Goal: Information Seeking & Learning: Learn about a topic

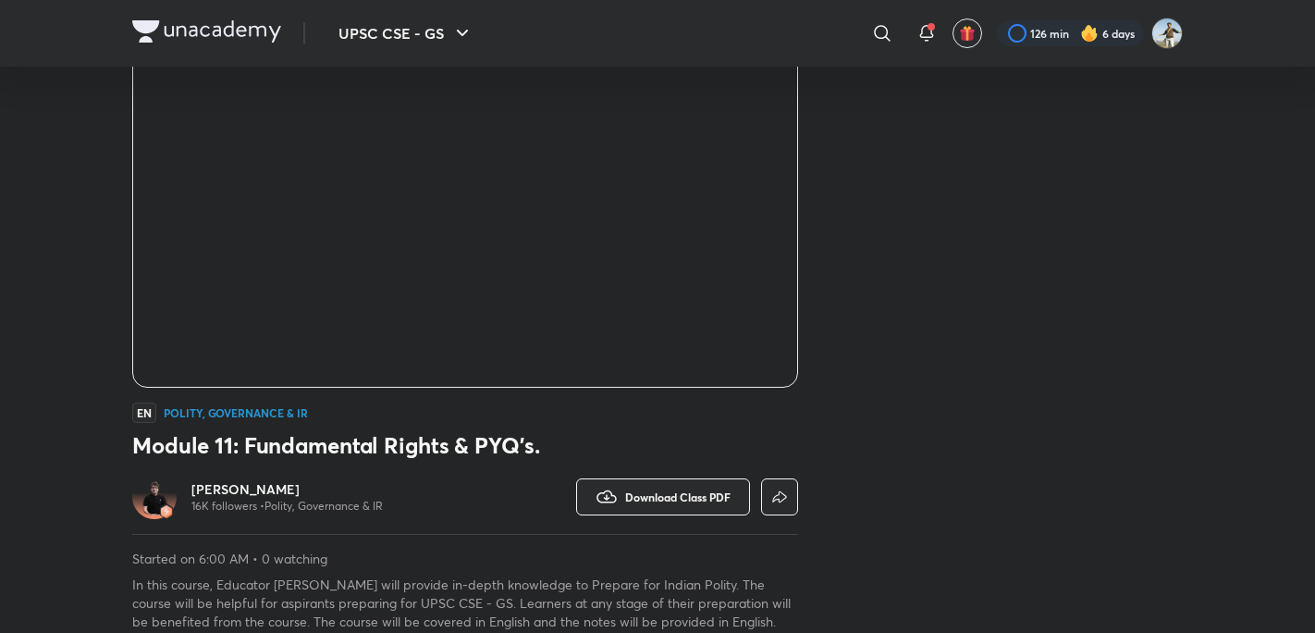
scroll to position [183, 0]
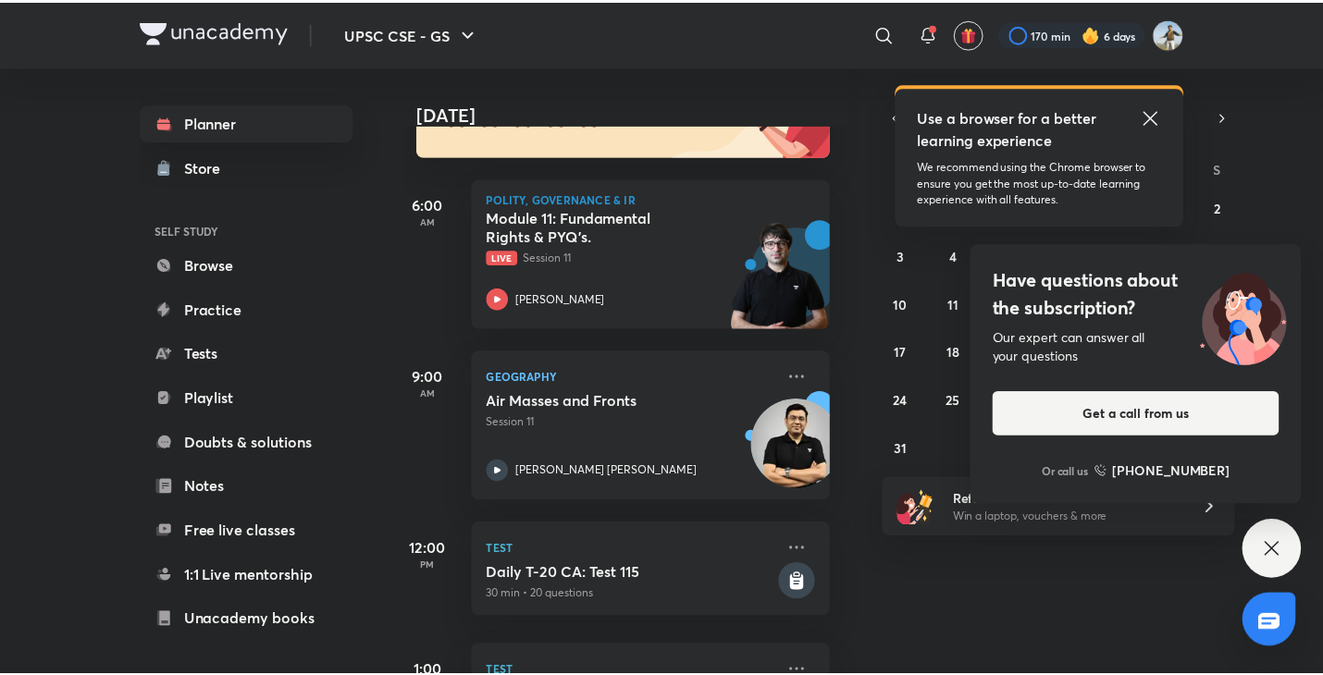
scroll to position [224, 14]
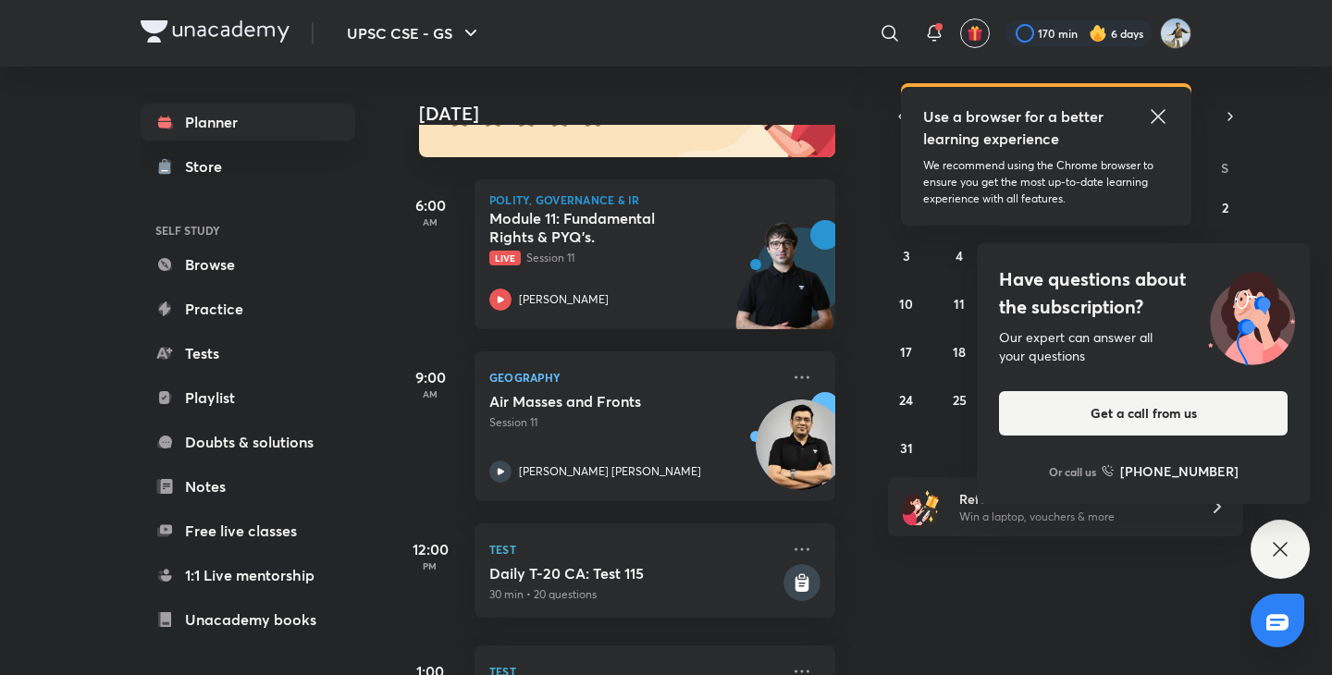
click at [1284, 547] on icon at bounding box center [1280, 549] width 14 height 14
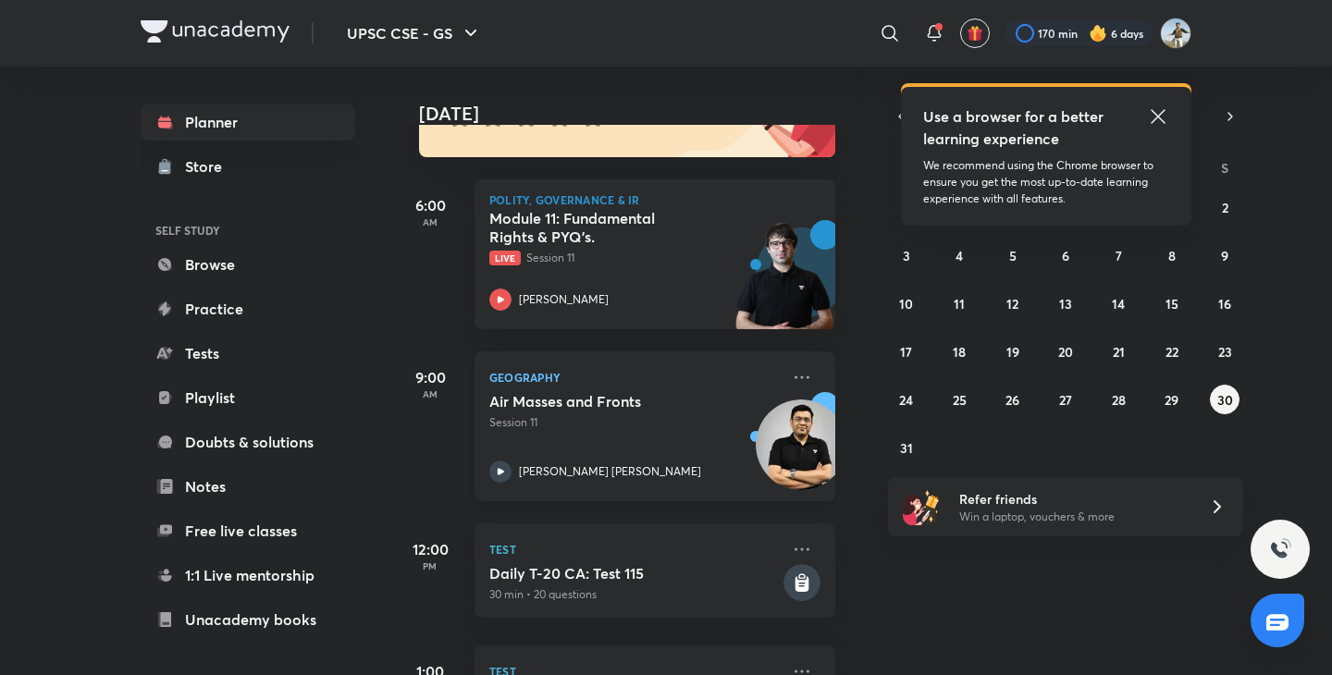
click at [799, 377] on div "Geography Air Masses and Fronts Session 11 Mukesh Kumar Jha" at bounding box center [654, 426] width 361 height 150
click at [791, 376] on icon at bounding box center [802, 377] width 22 height 22
click at [794, 444] on img at bounding box center [801, 445] width 91 height 91
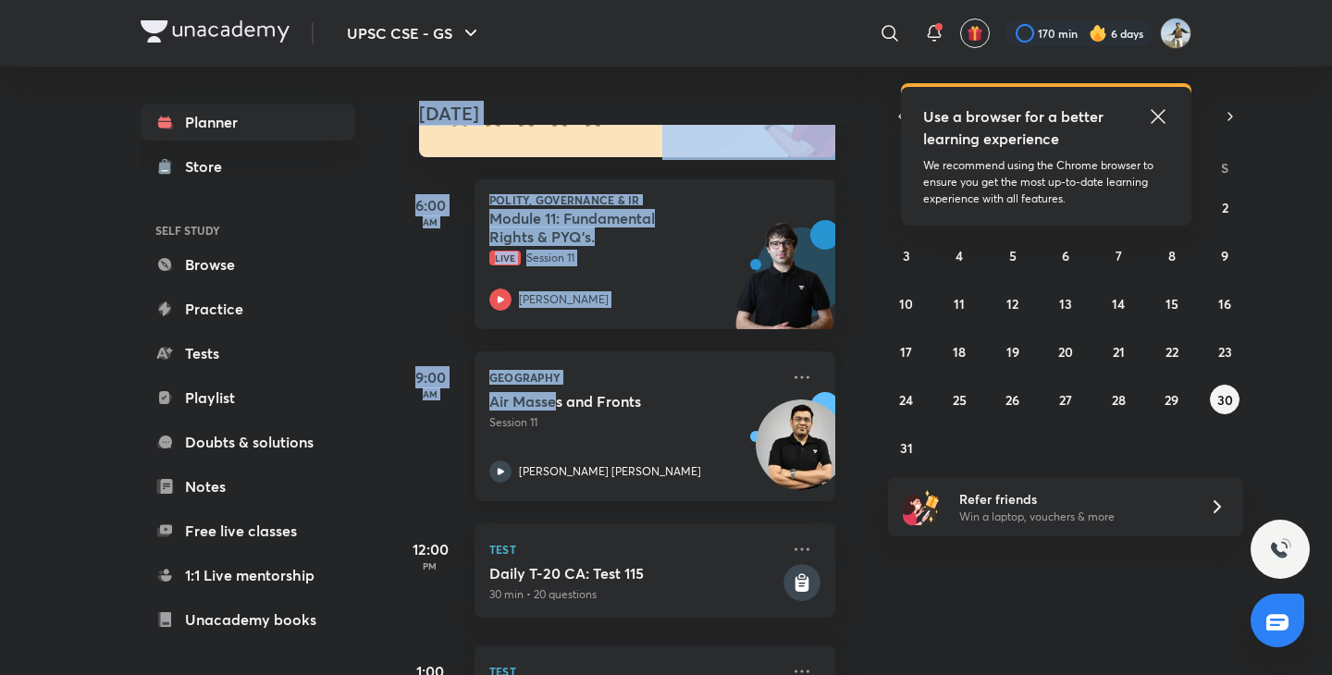
drag, startPoint x: 136, startPoint y: 674, endPoint x: 783, endPoint y: 461, distance: 681.8
click at [783, 461] on div "UPSC CSE - GS ​ Use a browser for a better learning experience We recommend usi…" at bounding box center [666, 337] width 1332 height 675
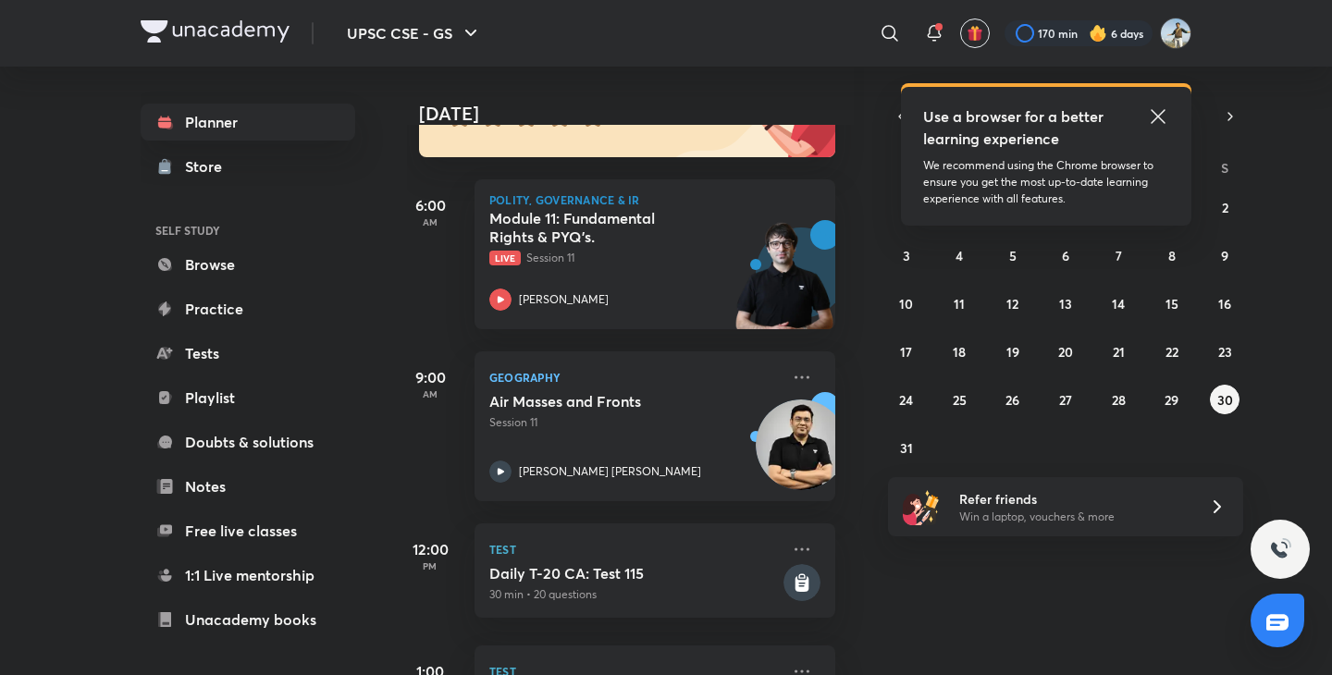
drag, startPoint x: 783, startPoint y: 461, endPoint x: 991, endPoint y: 597, distance: 248.3
click at [991, 597] on div "Today Good morning, Srikanth You have 6 events today Give us your feedback on l…" at bounding box center [867, 371] width 921 height 609
click at [794, 371] on icon at bounding box center [802, 377] width 22 height 22
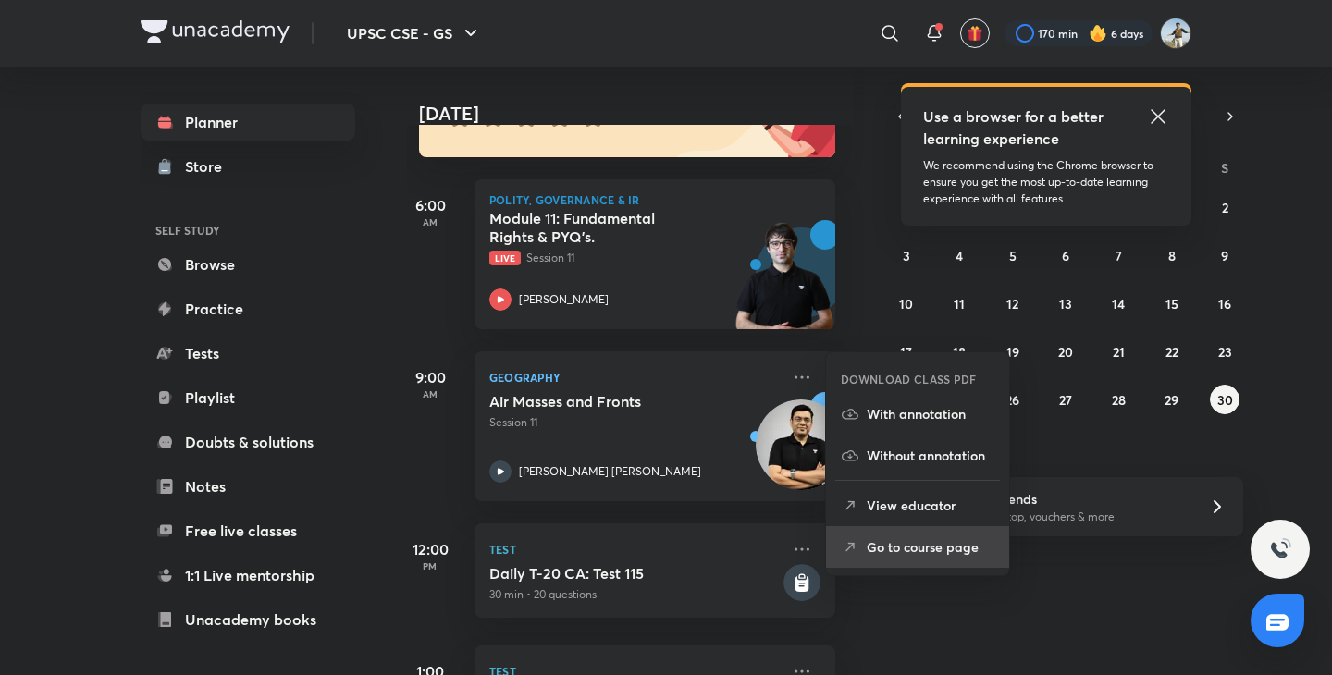
click at [909, 544] on p "Go to course page" at bounding box center [931, 546] width 128 height 19
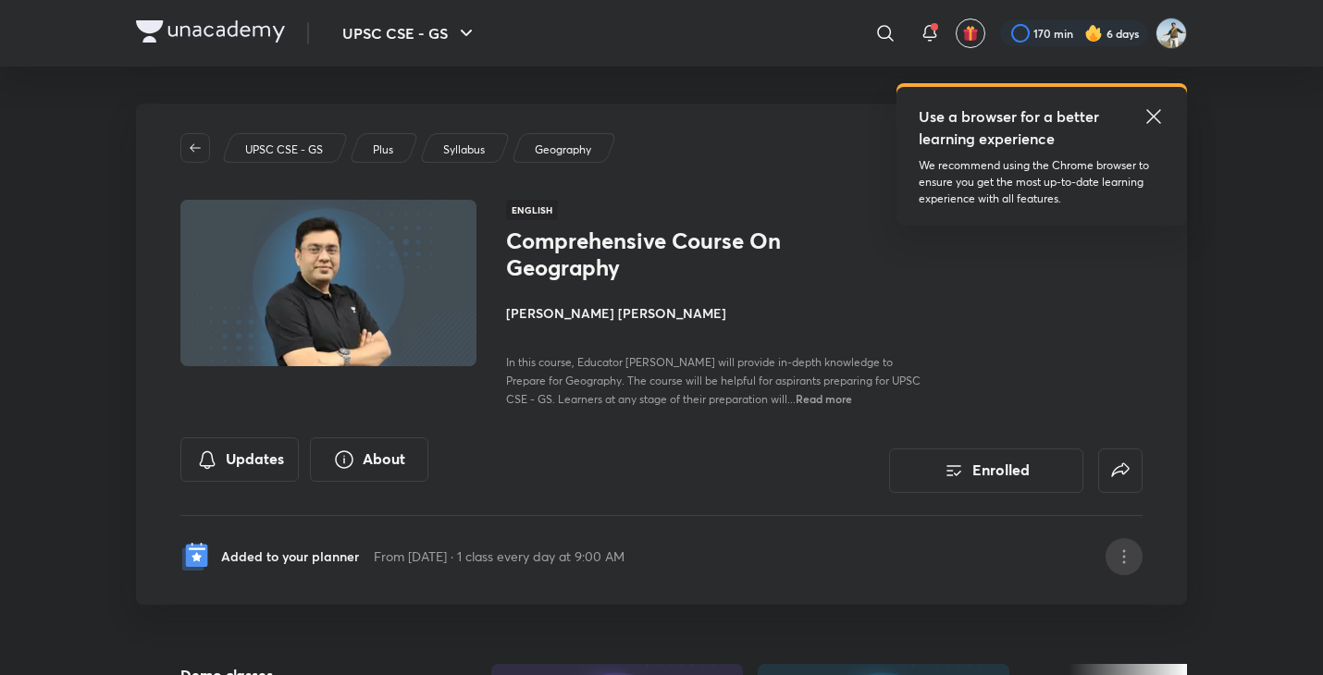
click at [1135, 566] on div at bounding box center [1123, 556] width 37 height 37
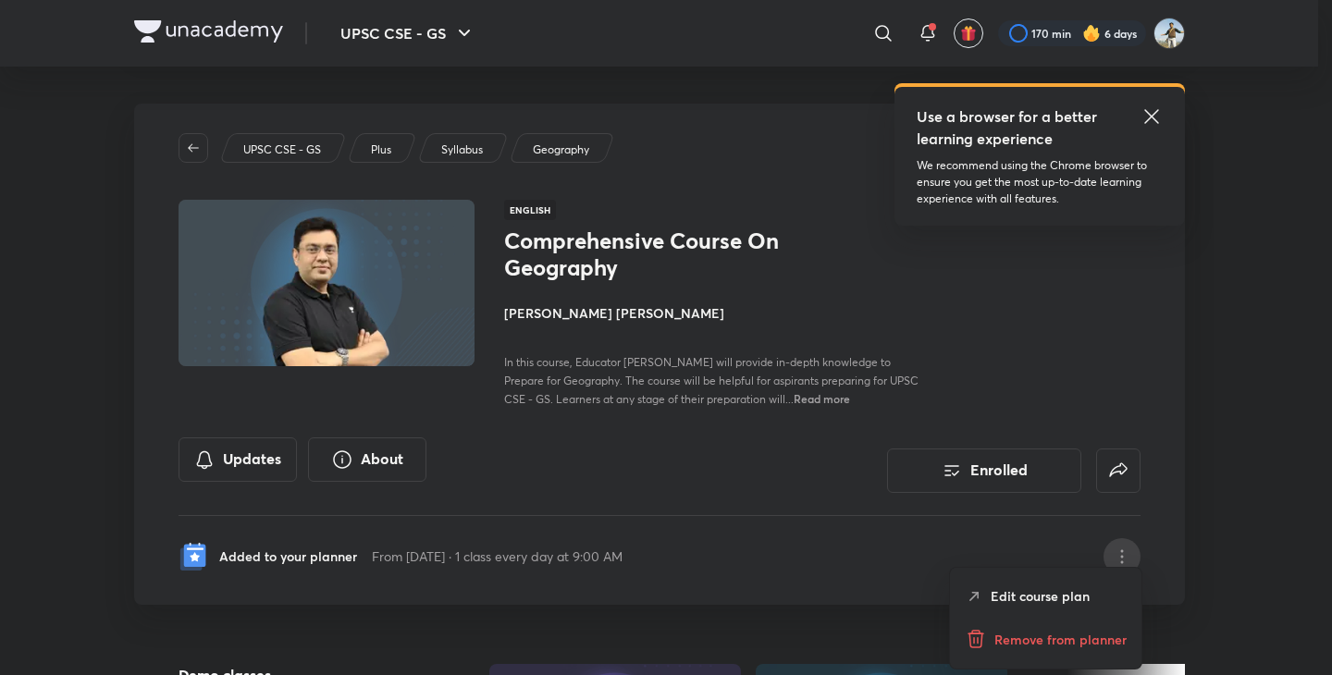
click at [1070, 634] on p "Remove from planner" at bounding box center [1060, 639] width 132 height 19
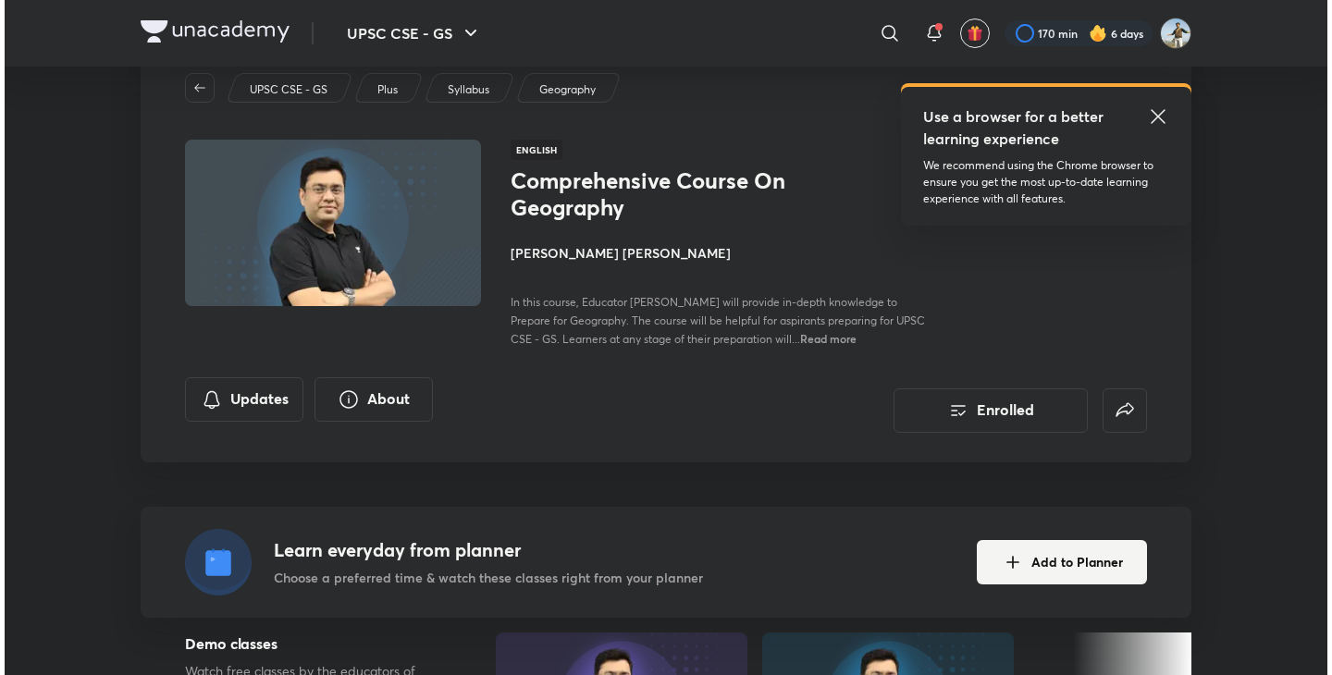
scroll to position [62, 0]
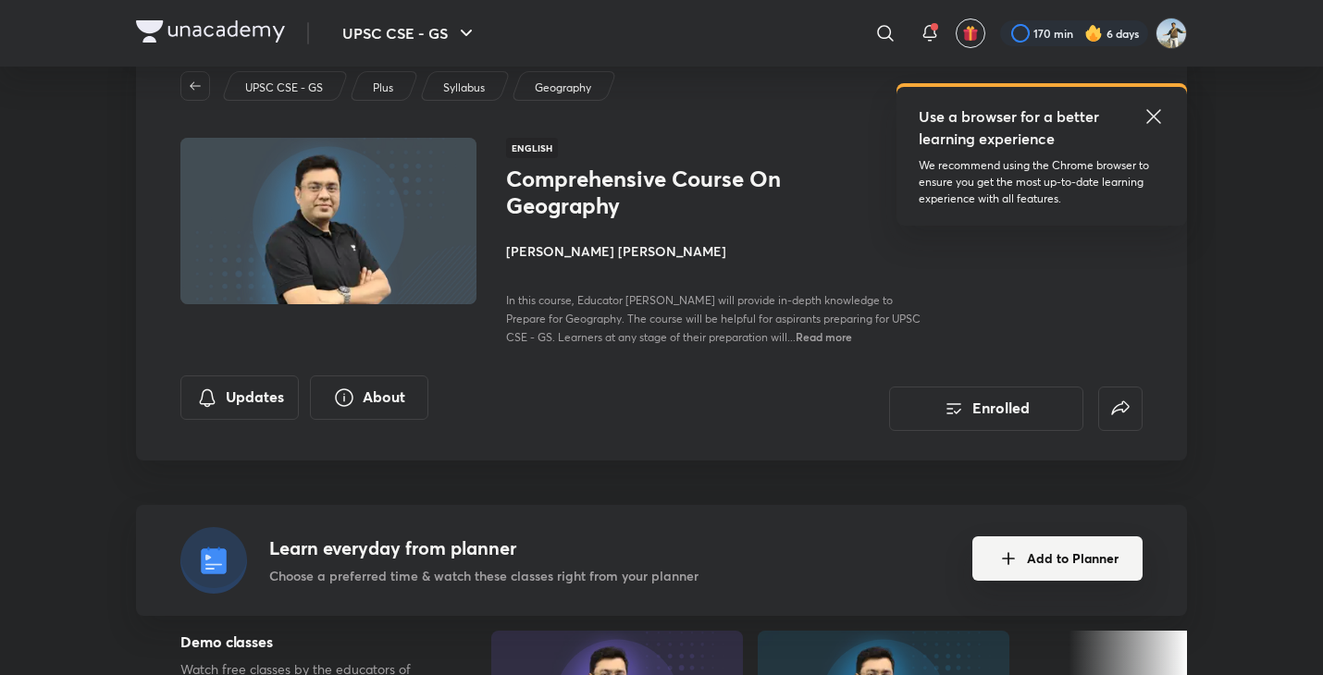
click at [1088, 559] on button "Add to Planner" at bounding box center [1057, 558] width 170 height 44
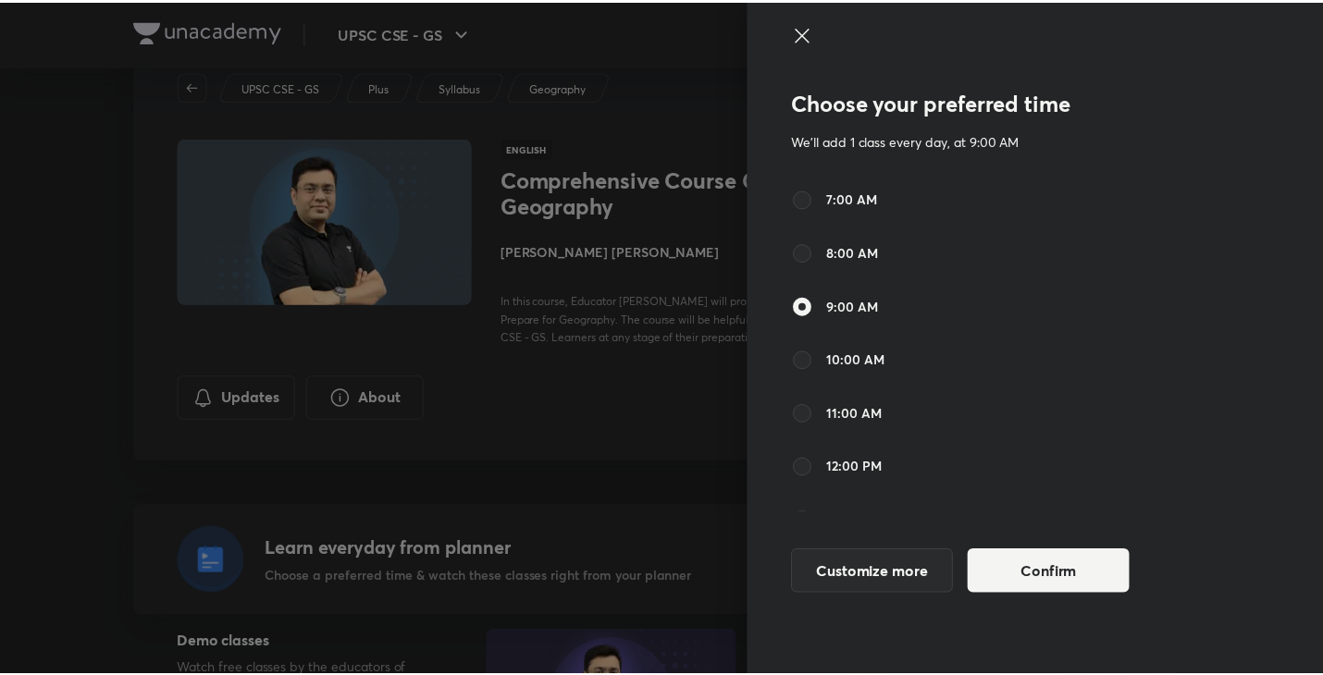
scroll to position [39, 0]
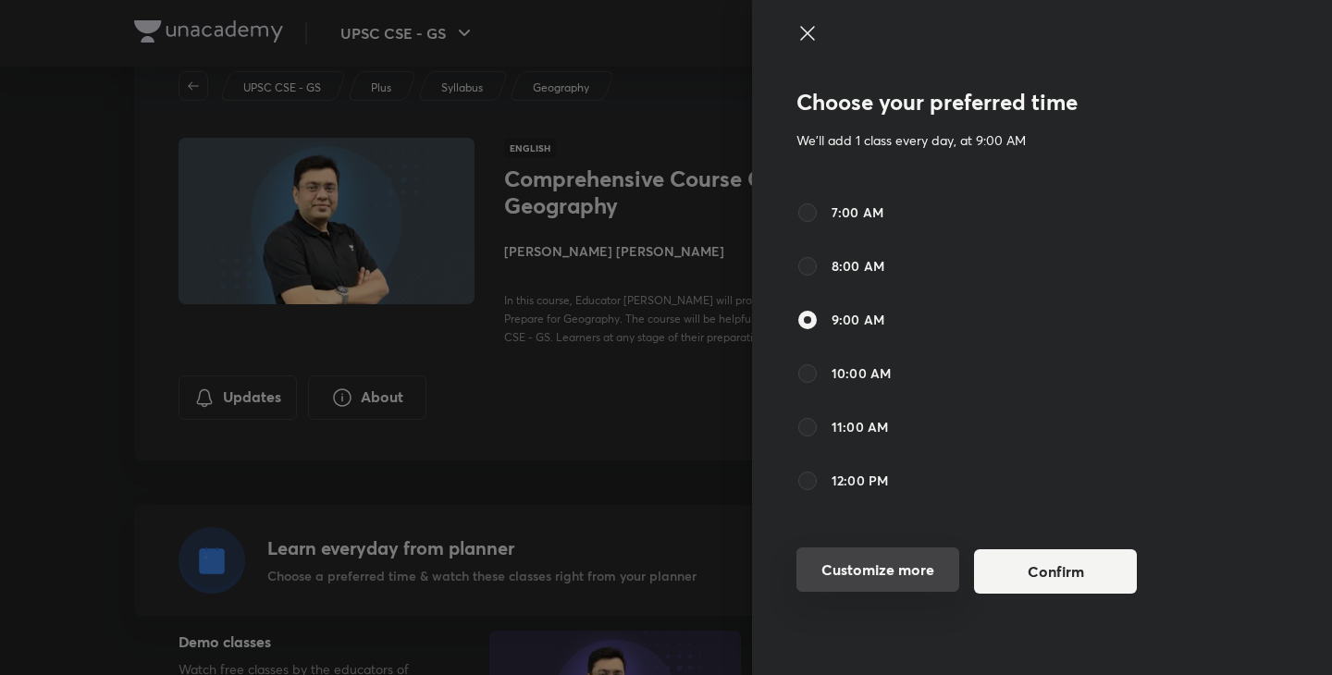
click at [885, 571] on button "Customize more" at bounding box center [877, 570] width 163 height 44
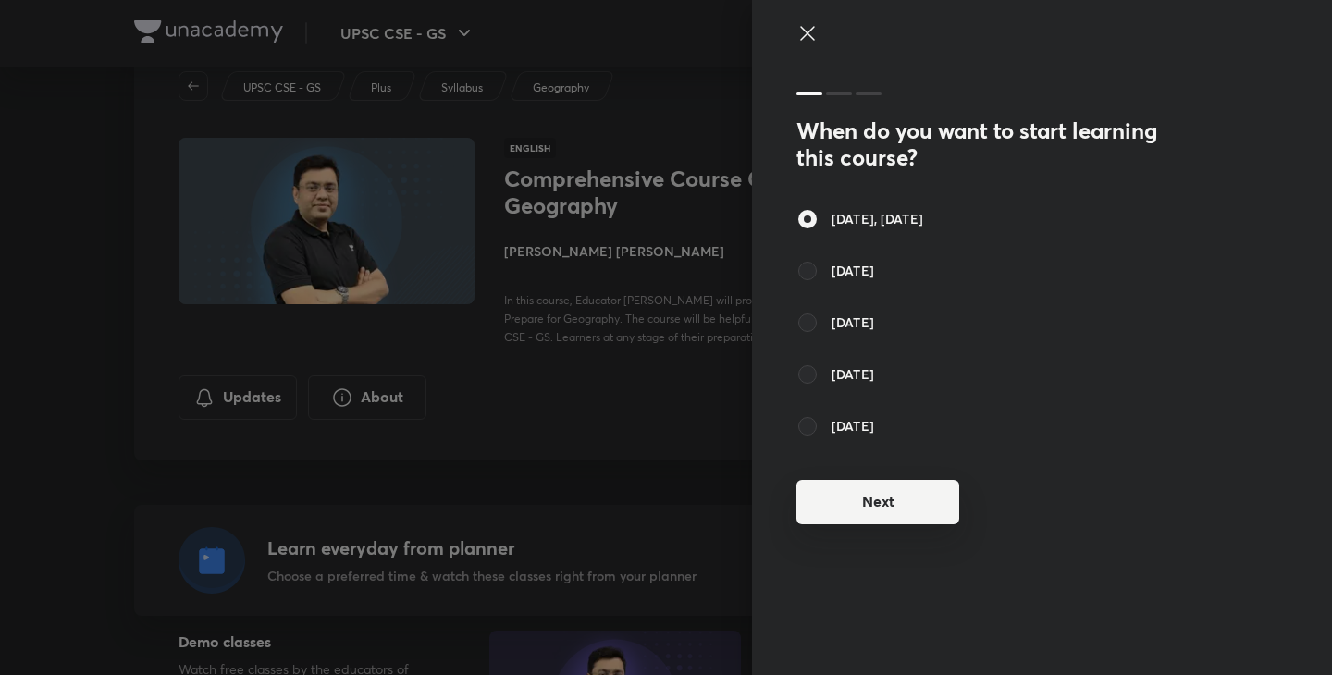
click at [871, 504] on button "Next" at bounding box center [877, 502] width 163 height 44
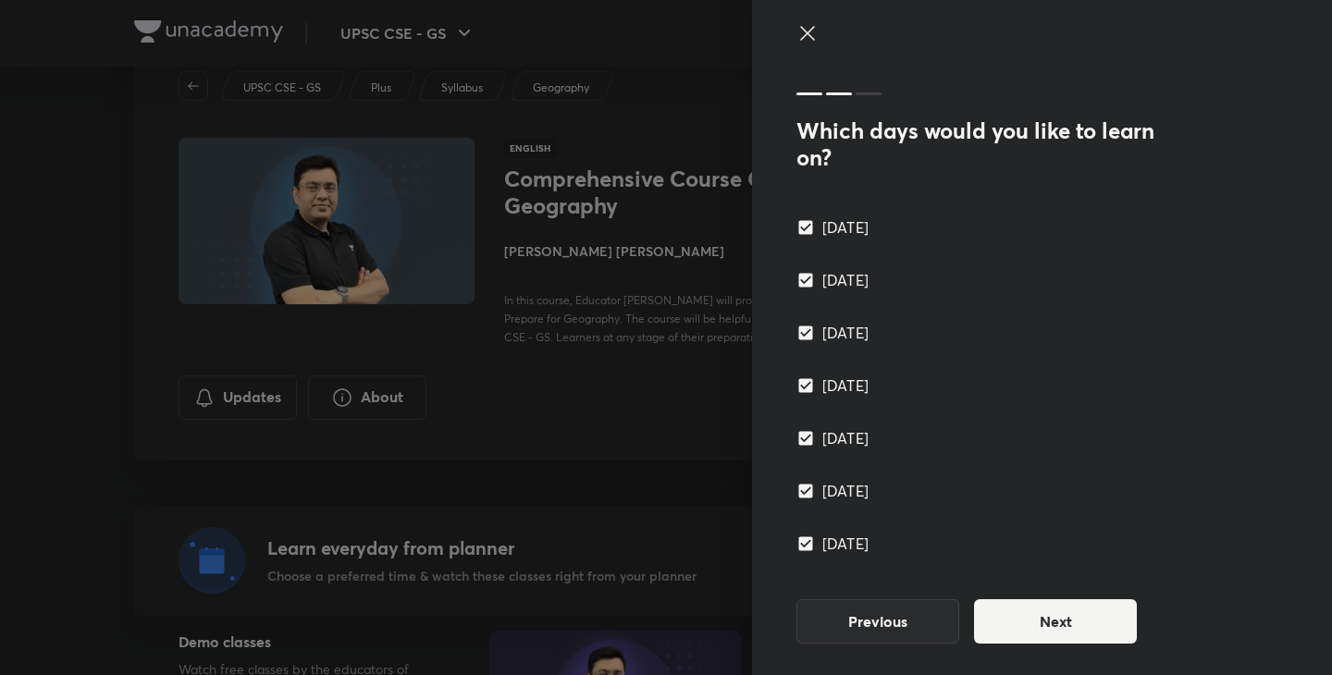
click at [1032, 646] on div "Which days would you like to learn on? Monday Tuesday Wednesday Thursday Friday…" at bounding box center [988, 372] width 385 height 588
click at [1033, 638] on button "Next" at bounding box center [1055, 619] width 163 height 44
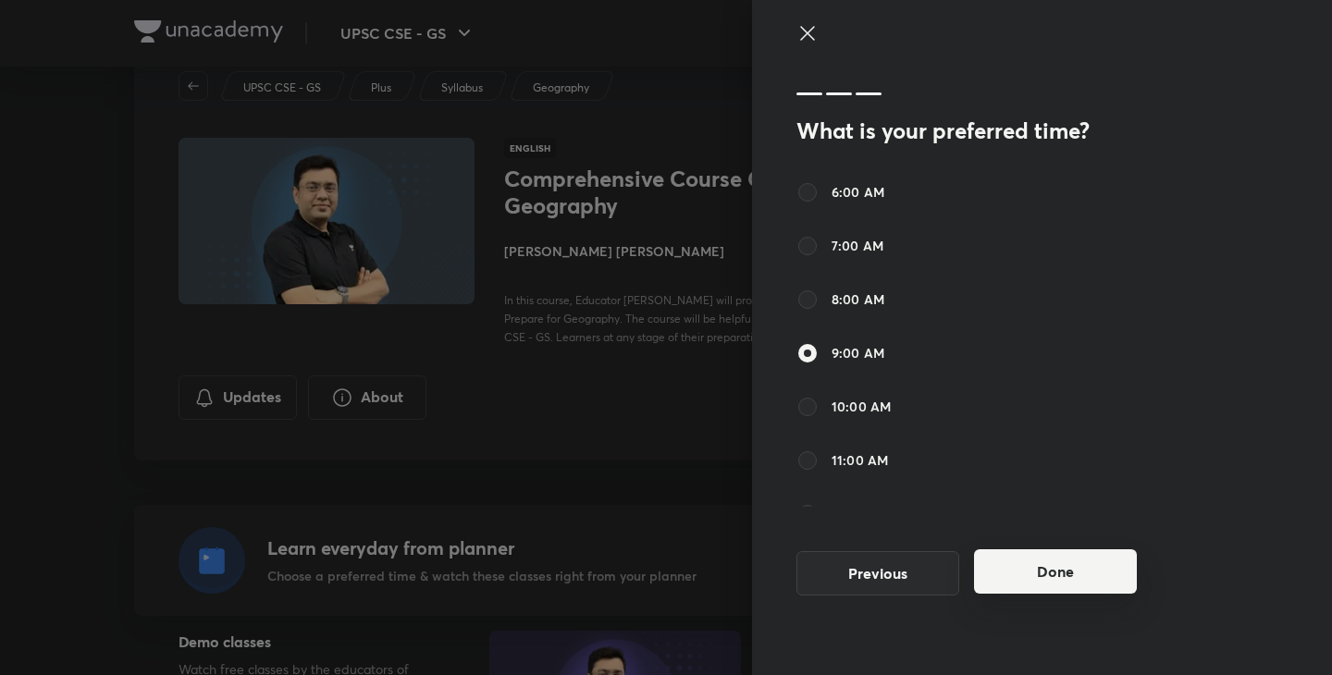
click at [1045, 593] on button "Done" at bounding box center [1055, 571] width 163 height 44
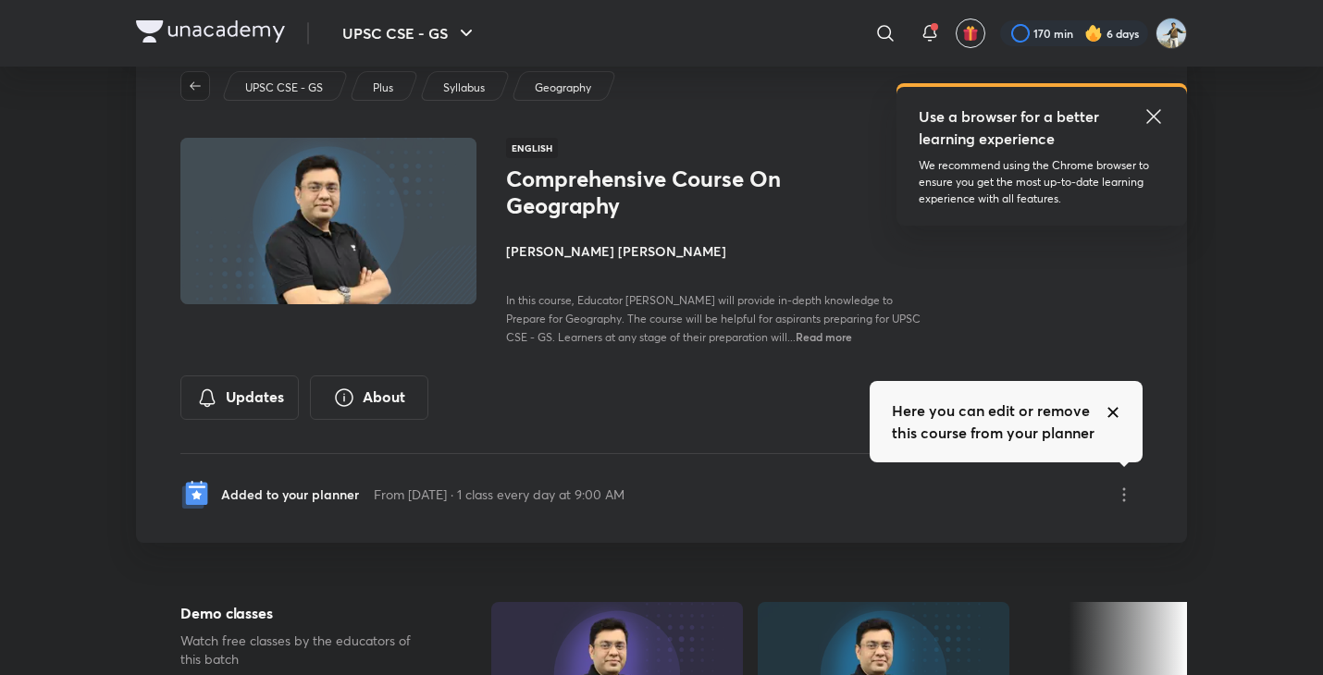
click at [204, 83] on span "button" at bounding box center [195, 86] width 28 height 15
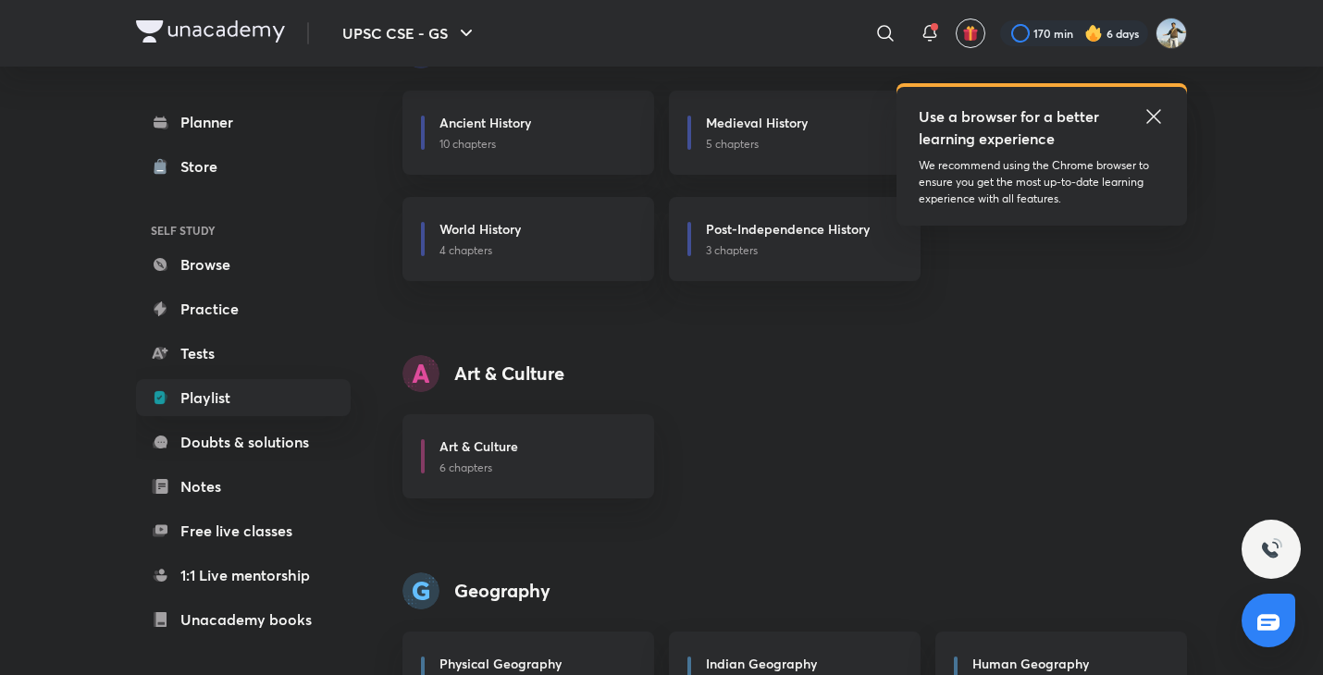
scroll to position [1102, 0]
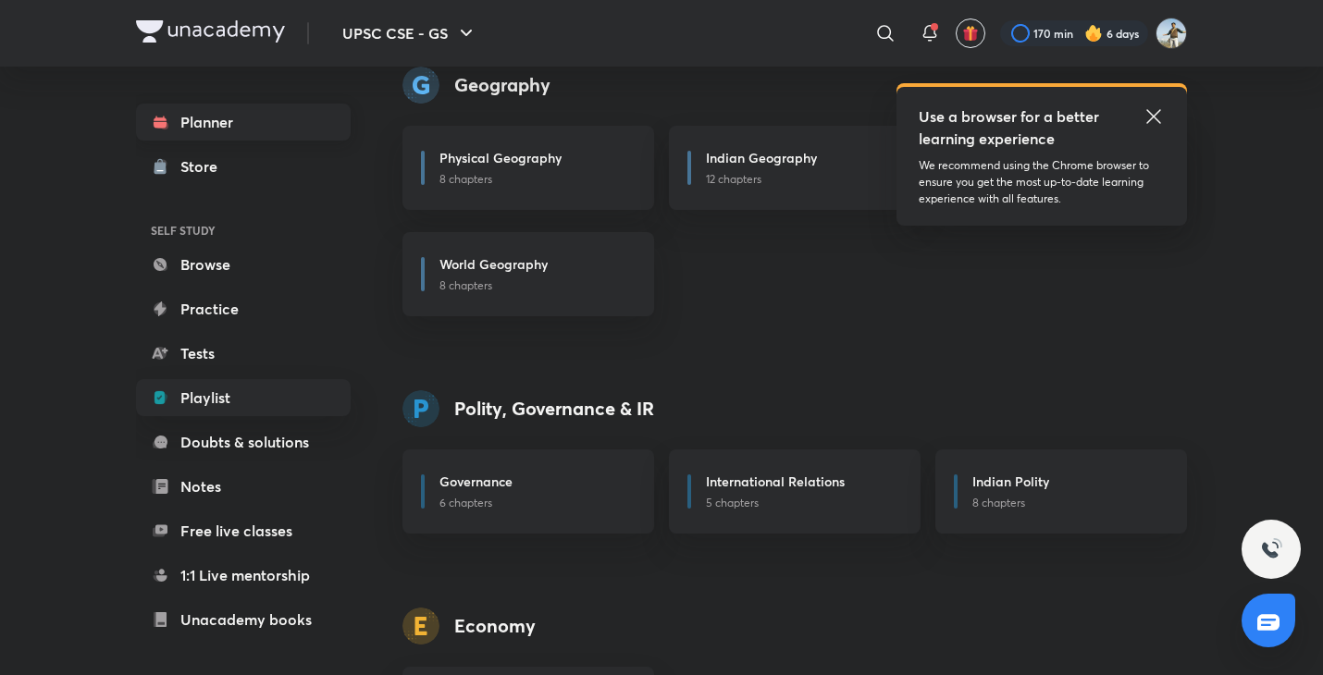
click at [202, 114] on link "Planner" at bounding box center [243, 122] width 215 height 37
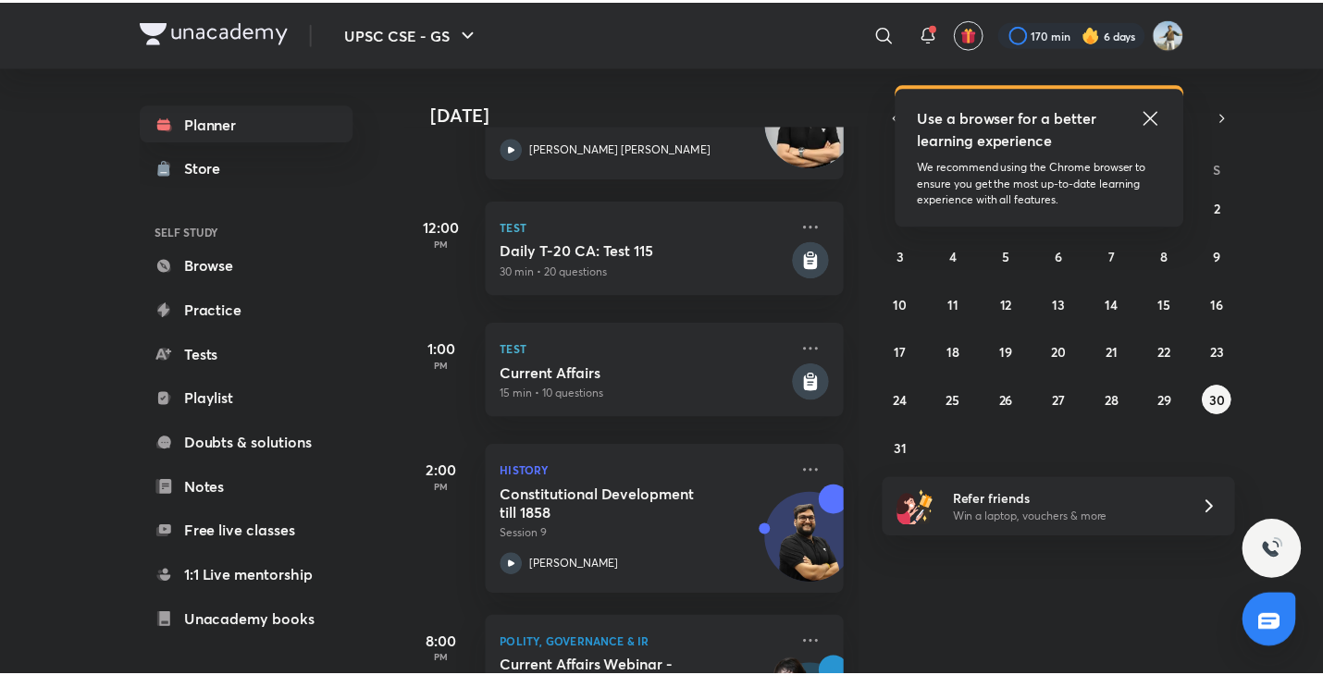
scroll to position [548, 0]
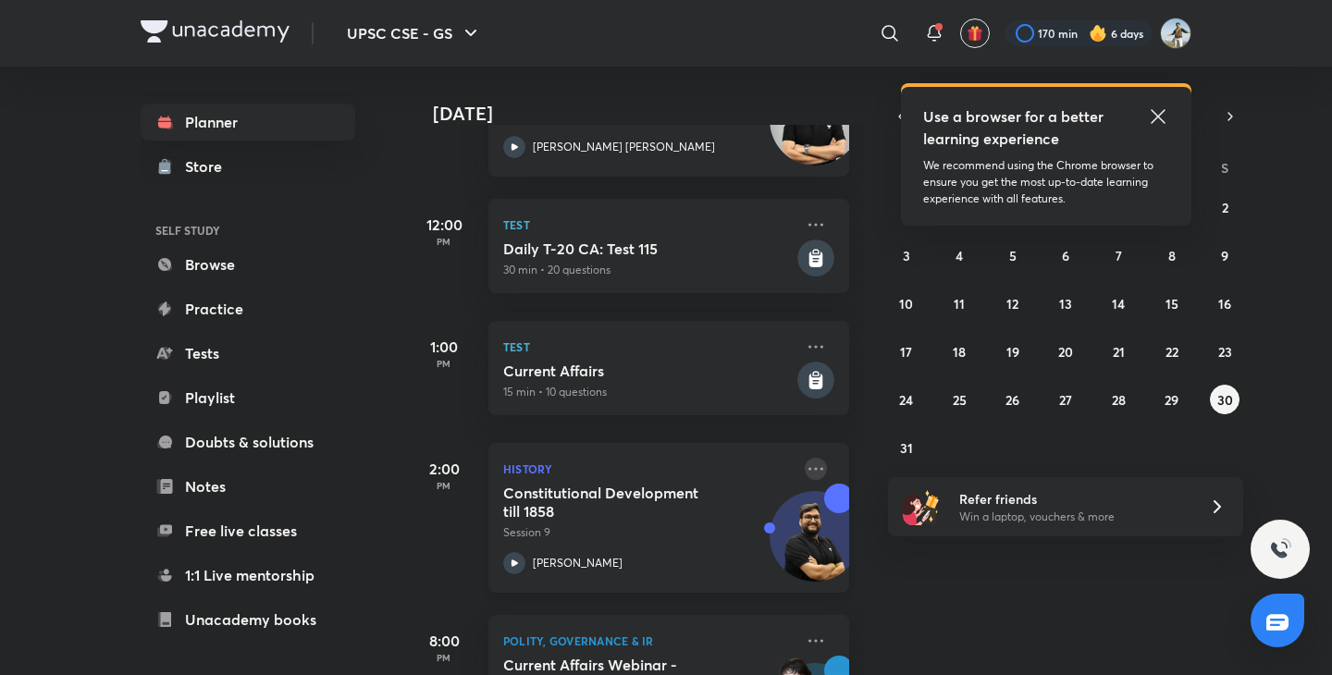
click at [805, 467] on icon at bounding box center [816, 469] width 22 height 22
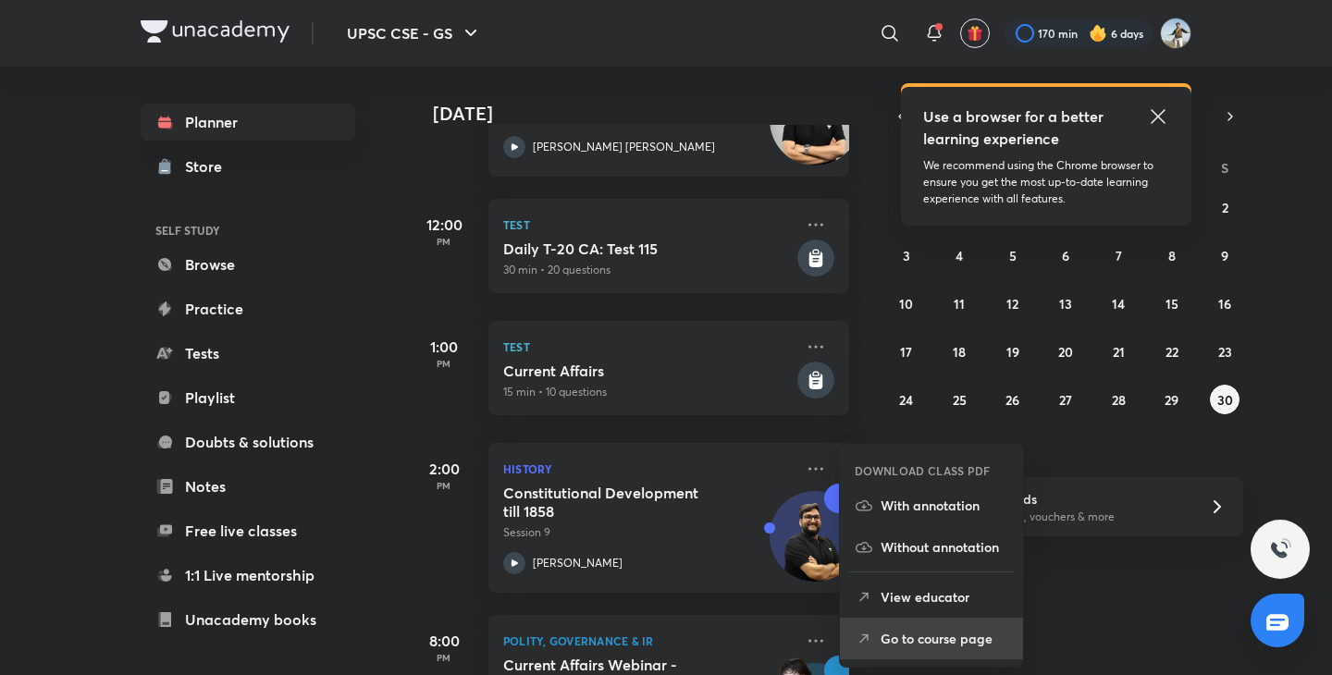
click at [918, 632] on p "Go to course page" at bounding box center [944, 638] width 128 height 19
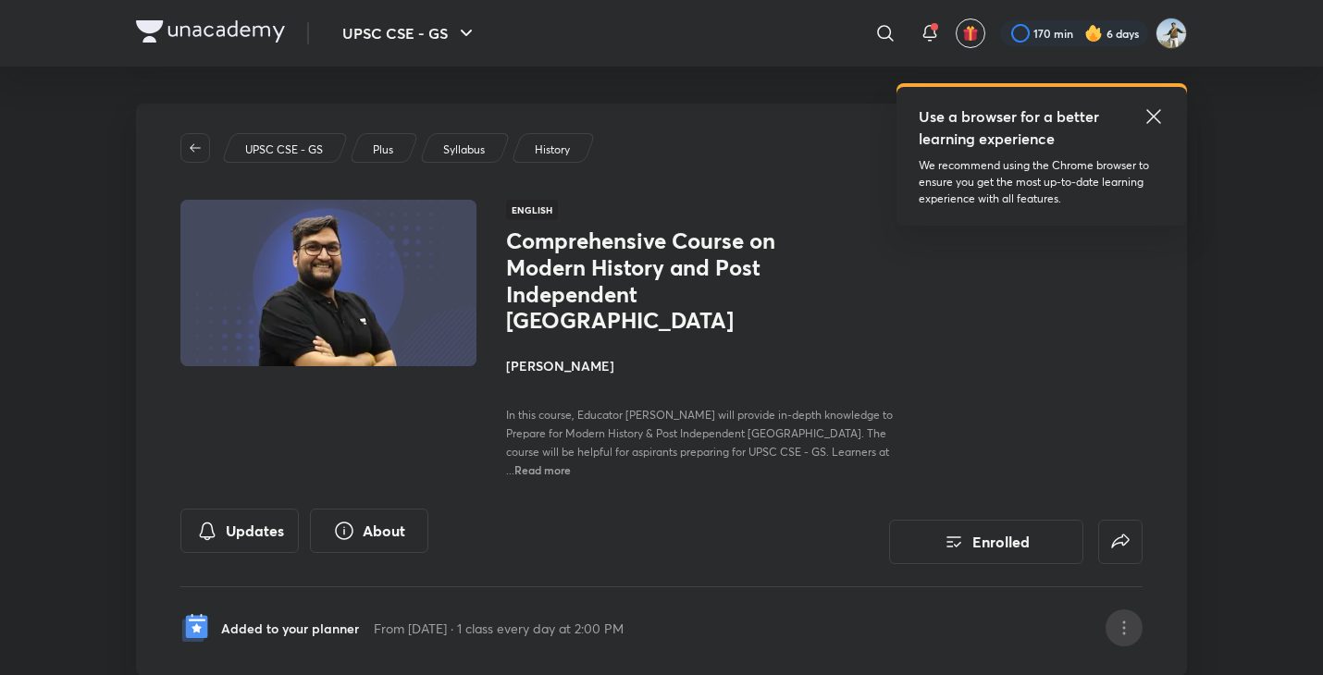
click at [1127, 617] on icon at bounding box center [1124, 628] width 22 height 22
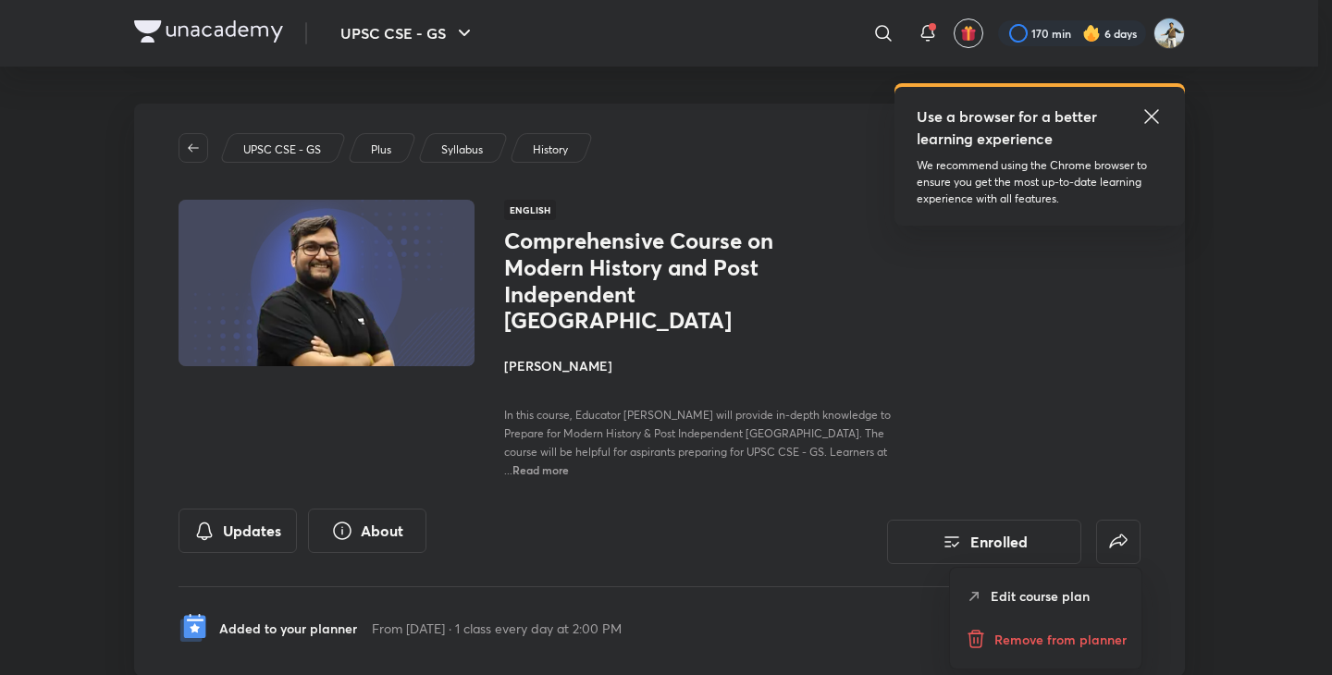
click at [1074, 633] on p "Remove from planner" at bounding box center [1060, 639] width 132 height 19
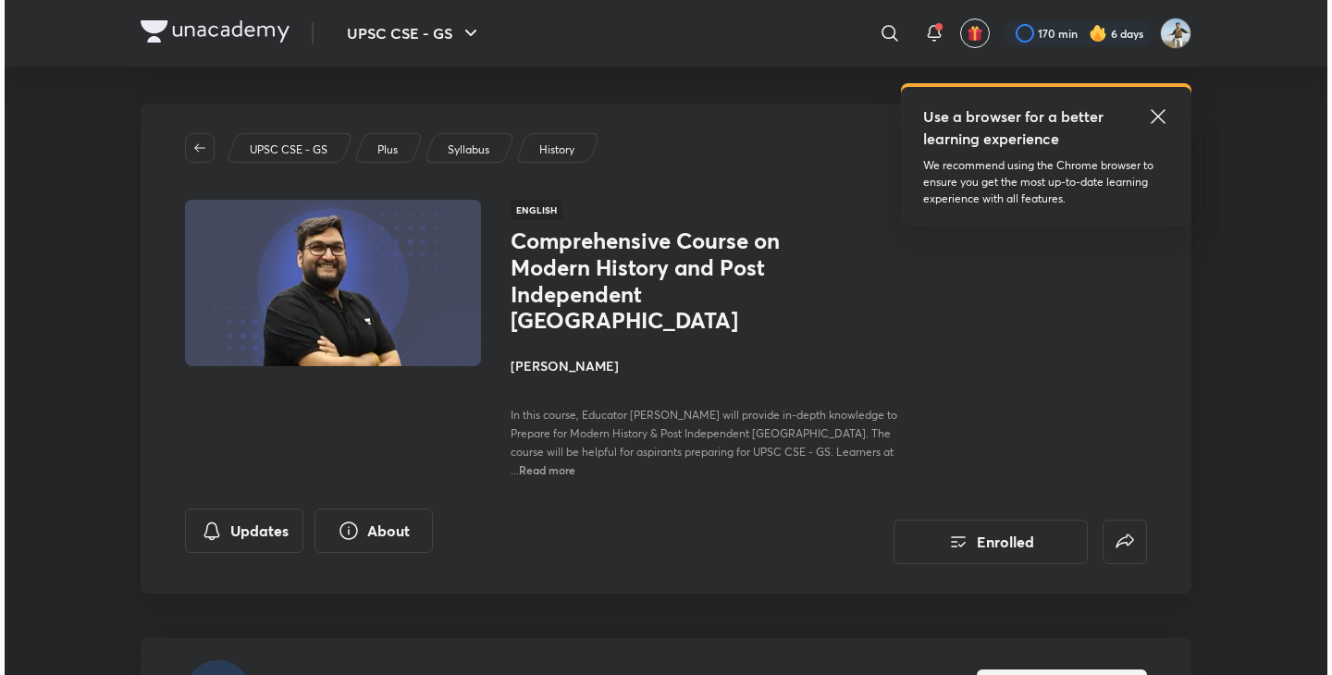
scroll to position [137, 0]
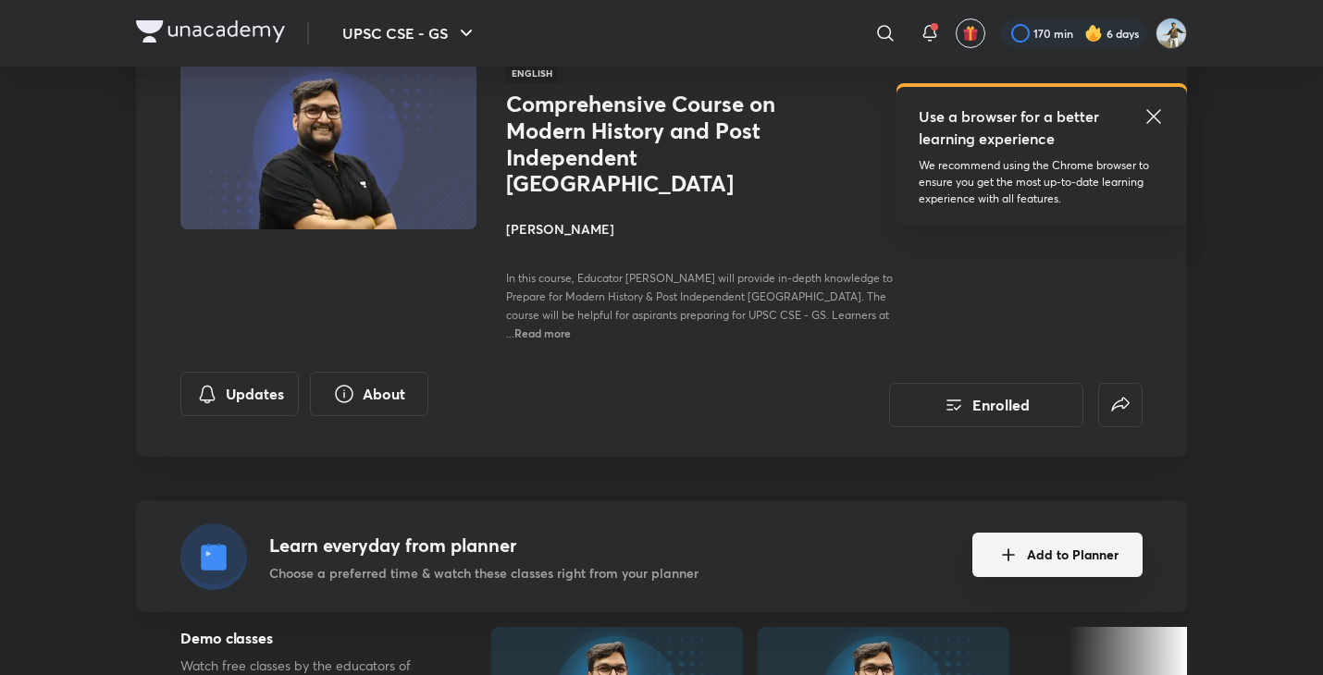
click at [1076, 533] on button "Add to Planner" at bounding box center [1057, 555] width 170 height 44
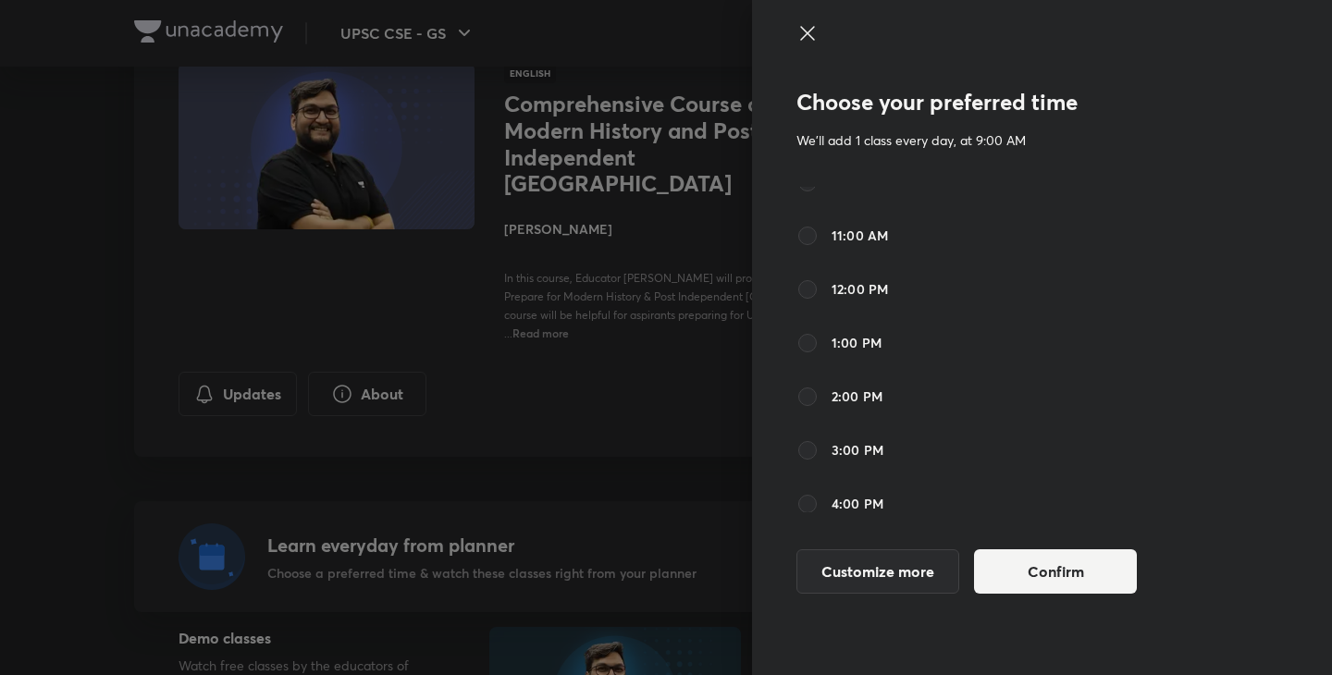
scroll to position [231, 0]
click at [822, 394] on label "2:00 PM" at bounding box center [839, 396] width 86 height 22
click at [819, 394] on input "2:00 PM" at bounding box center [807, 396] width 22 height 22
radio input "false"
radio input "true"
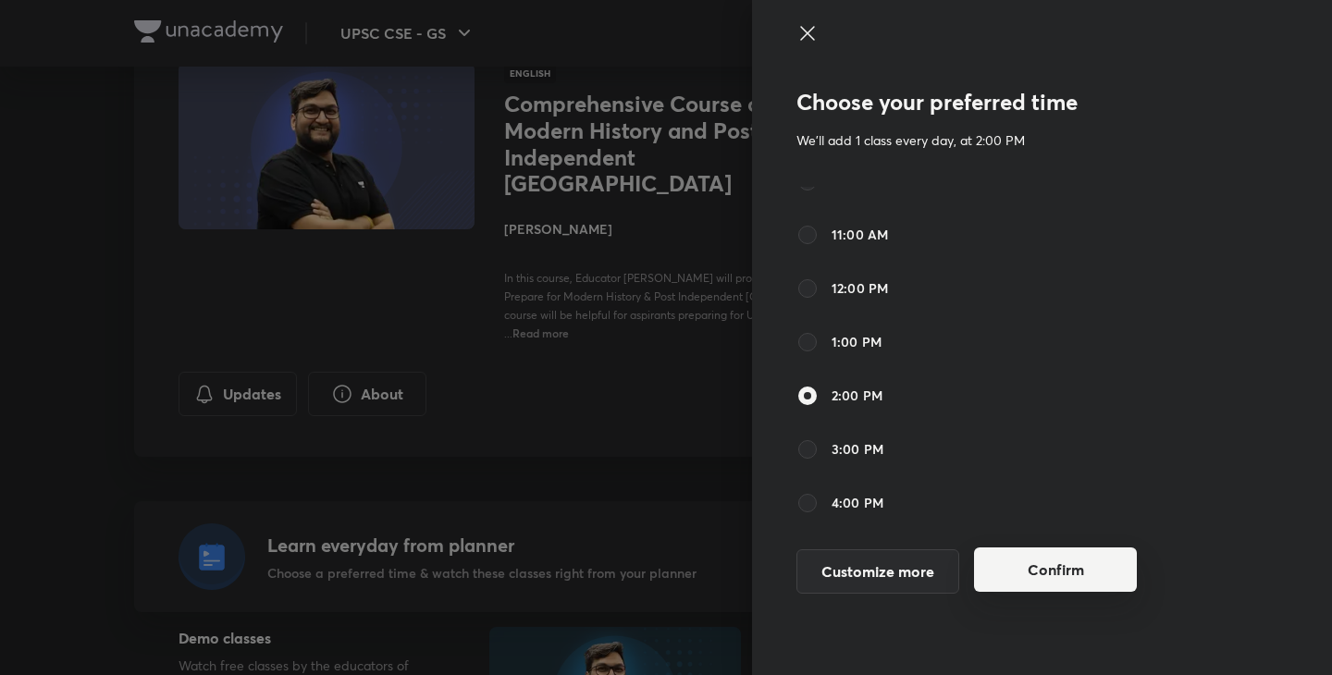
click at [1022, 563] on button "Confirm" at bounding box center [1055, 570] width 163 height 44
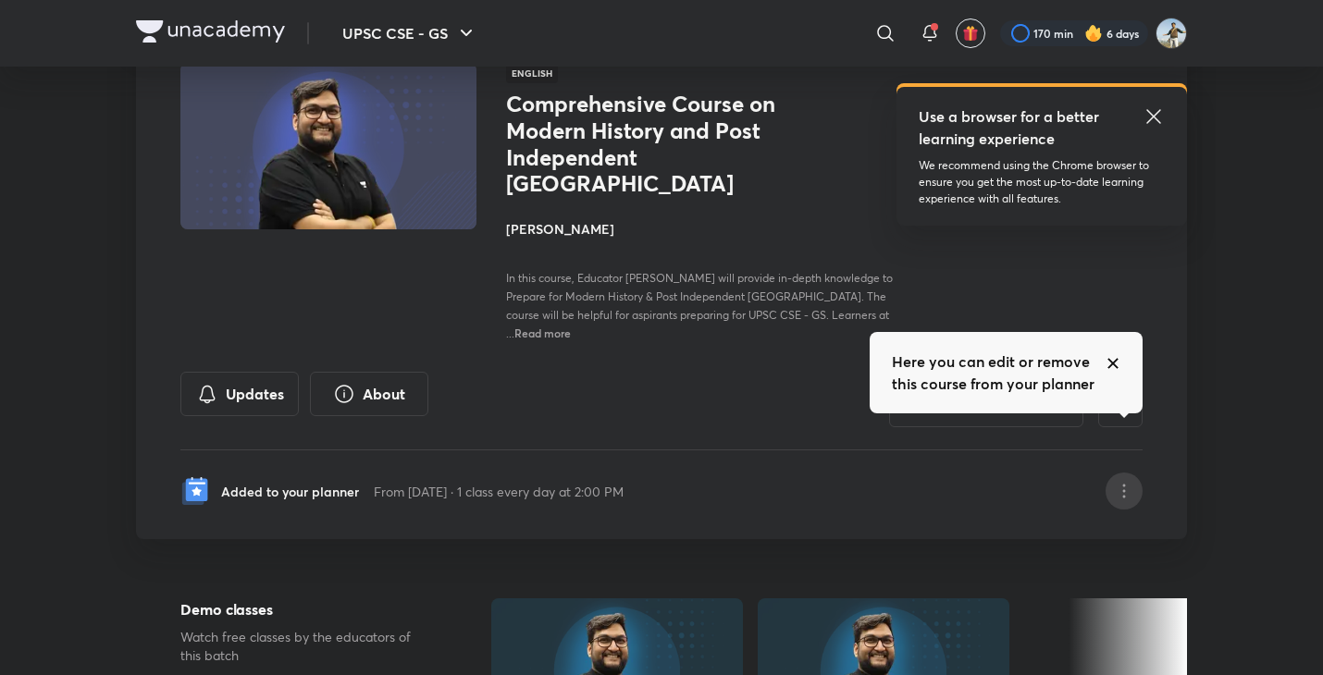
click at [1122, 473] on div at bounding box center [1123, 491] width 37 height 37
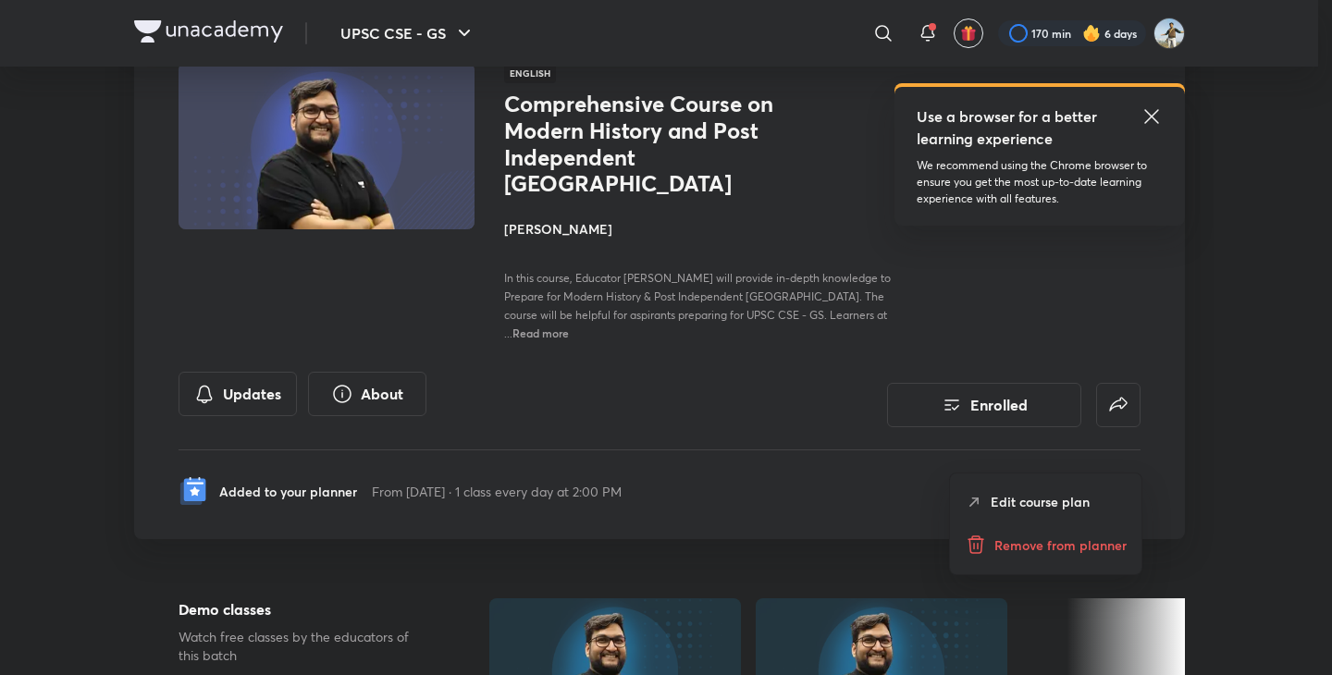
click at [1029, 536] on p "Remove from planner" at bounding box center [1060, 545] width 132 height 19
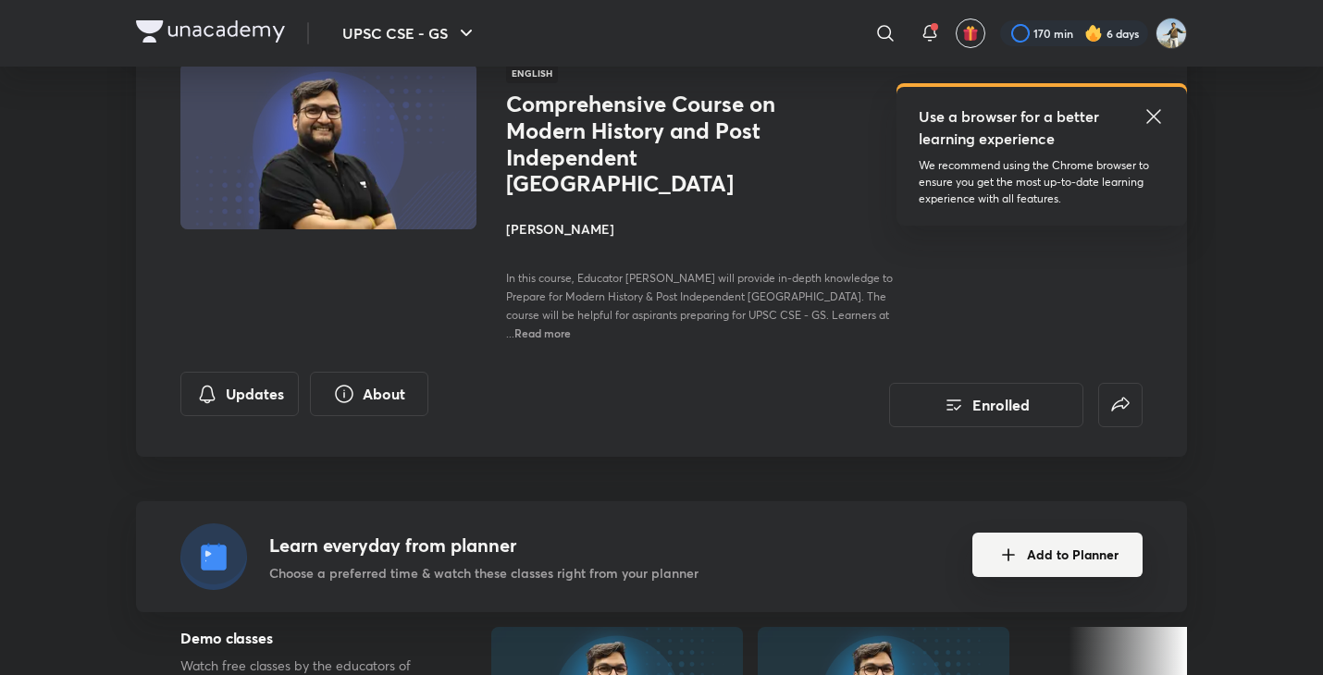
click at [1078, 533] on button "Add to Planner" at bounding box center [1057, 555] width 170 height 44
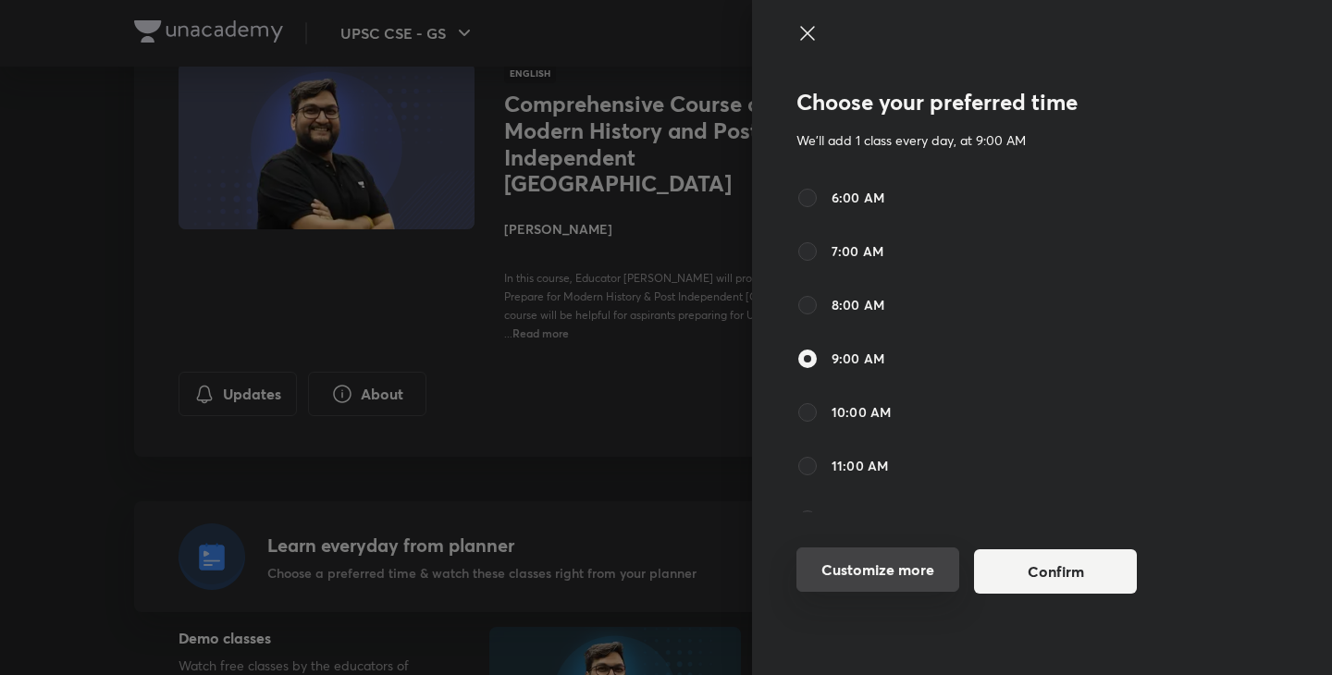
click at [888, 555] on button "Customize more" at bounding box center [877, 570] width 163 height 44
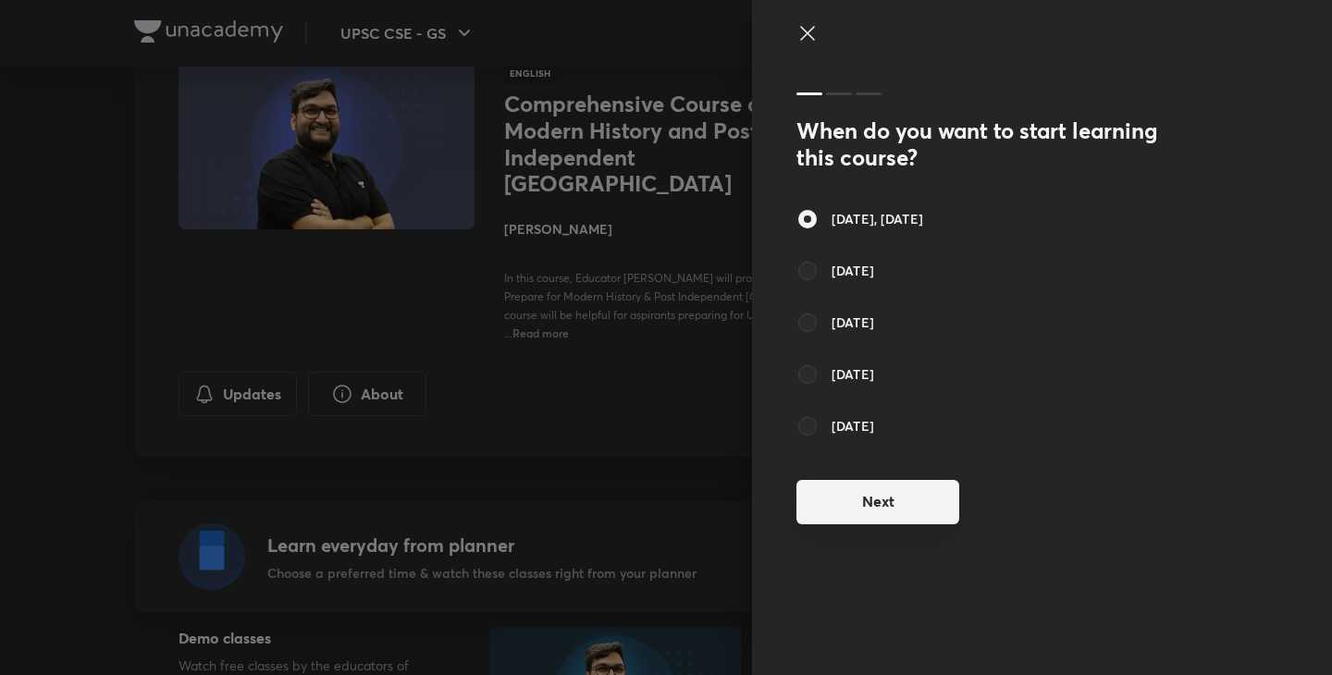
click at [904, 499] on button "Next" at bounding box center [877, 502] width 163 height 44
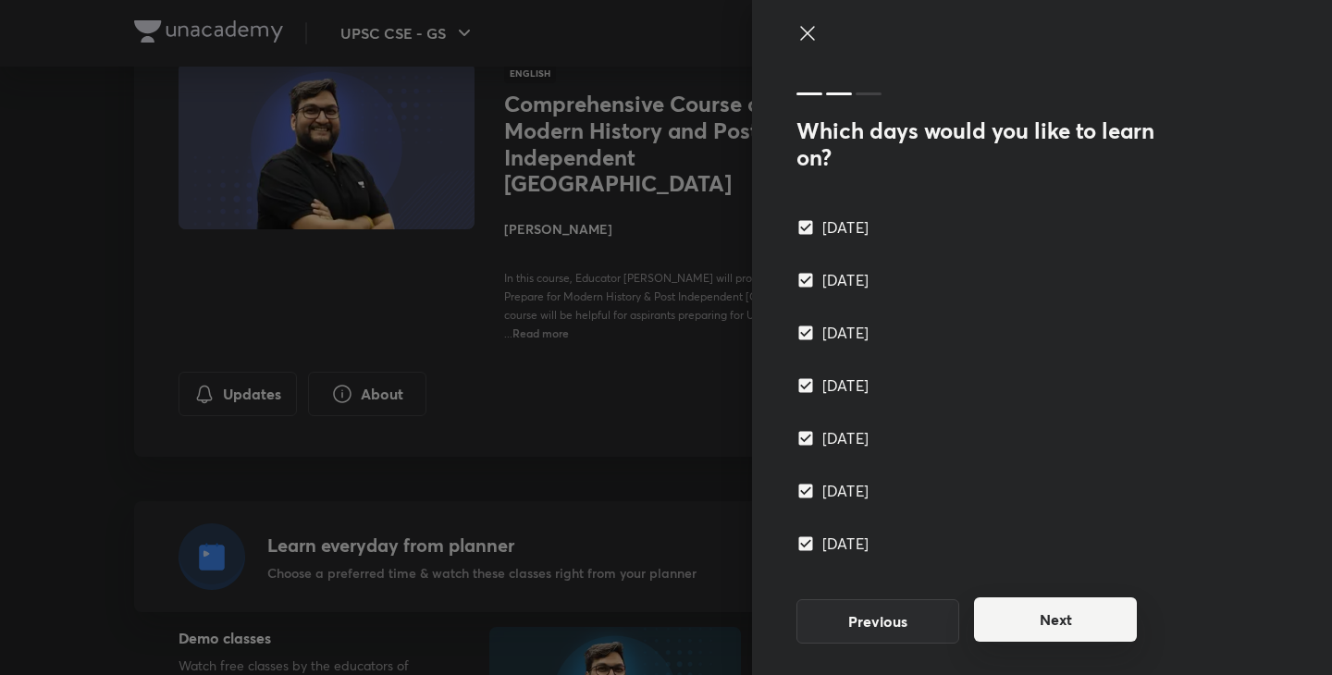
click at [1030, 622] on button "Next" at bounding box center [1055, 619] width 163 height 44
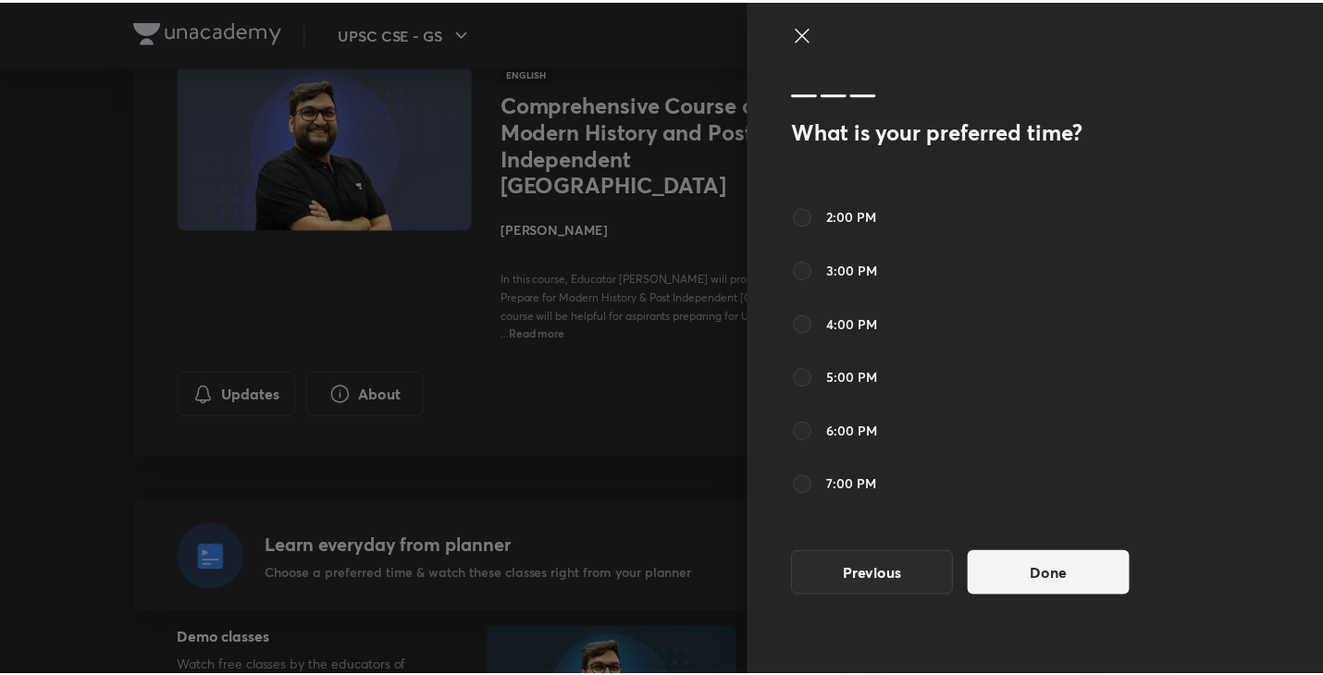
scroll to position [404, 0]
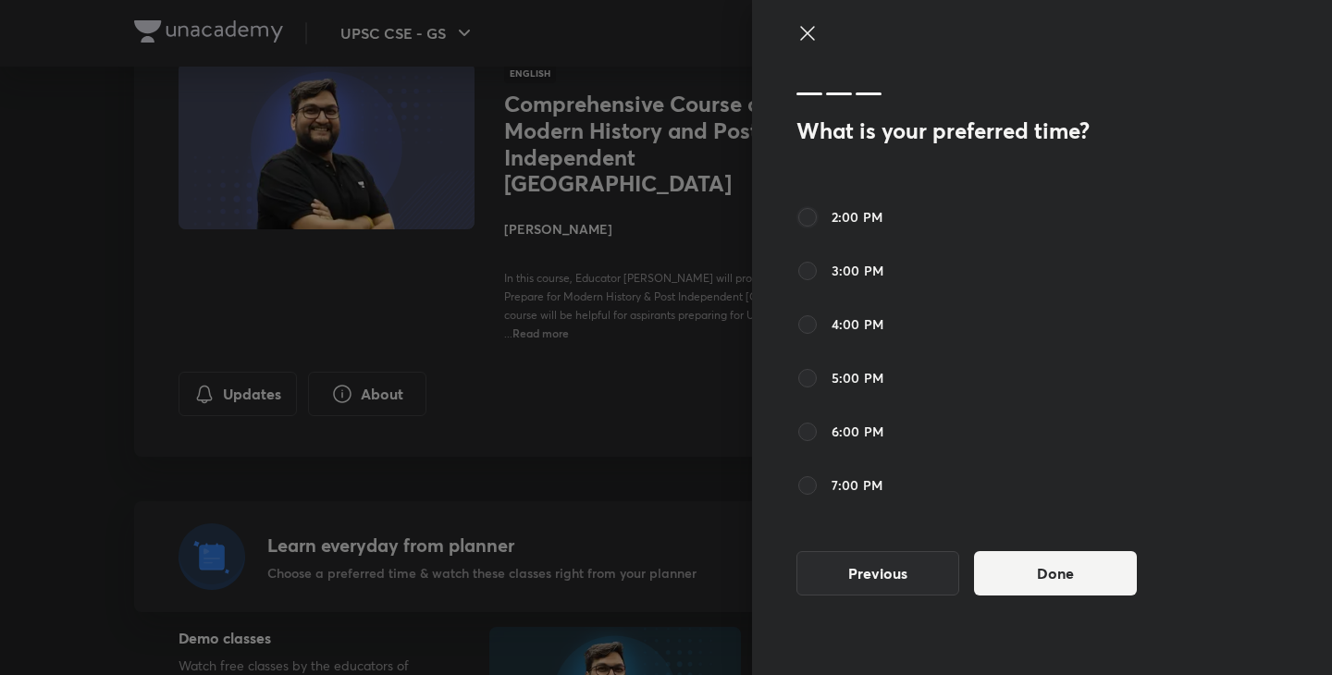
click at [805, 215] on input "2:00 PM" at bounding box center [807, 217] width 22 height 22
radio input "true"
radio input "false"
click at [1067, 575] on button "Done" at bounding box center [1055, 571] width 163 height 44
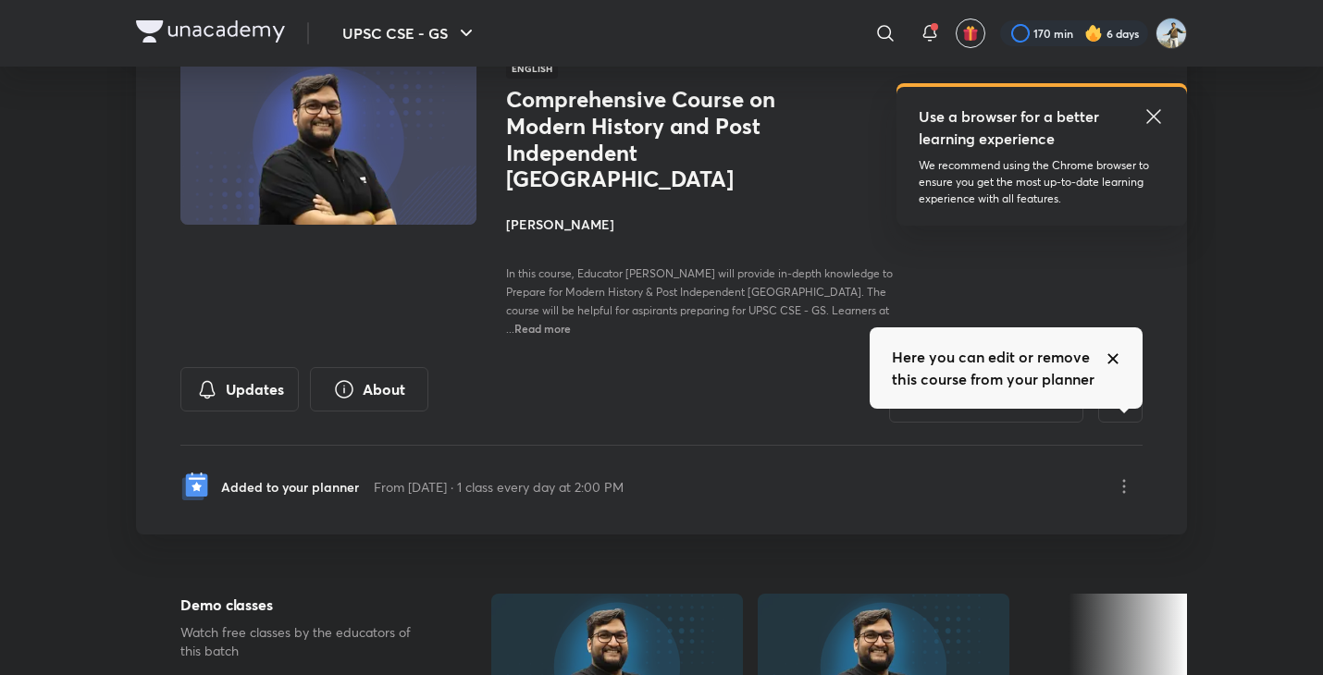
scroll to position [0, 0]
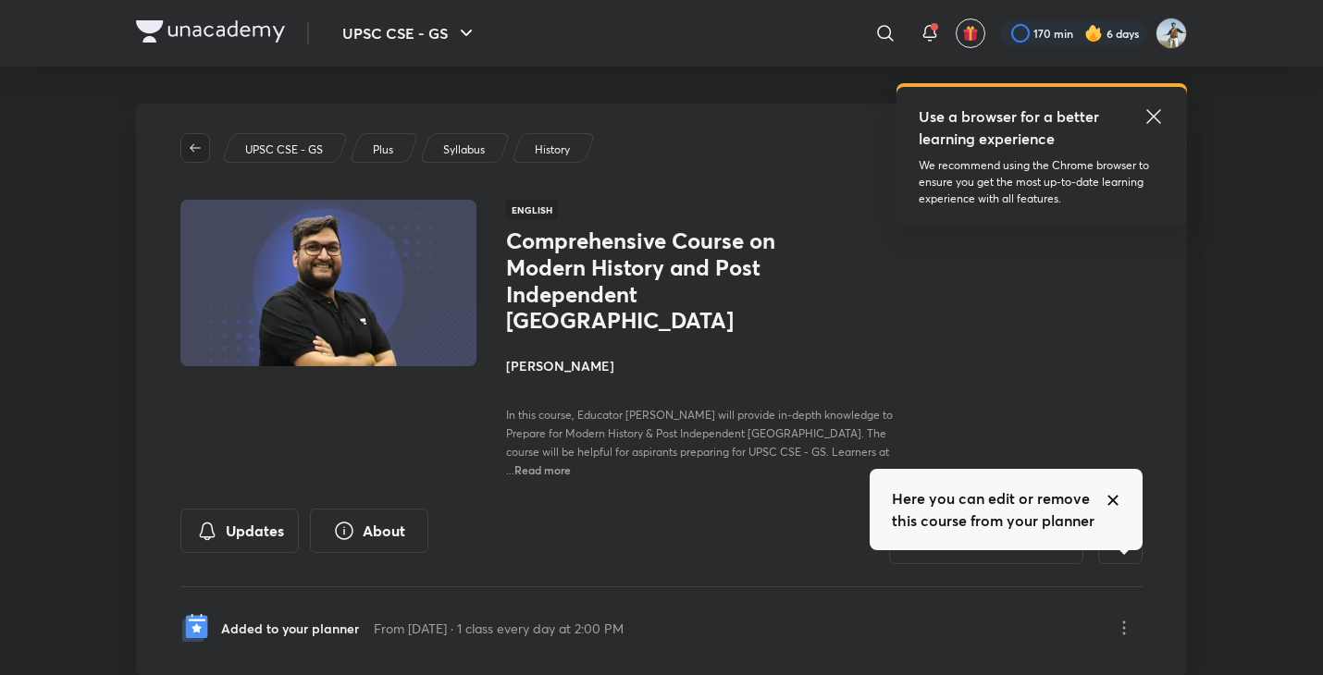
click at [200, 142] on icon "button" at bounding box center [195, 148] width 15 height 15
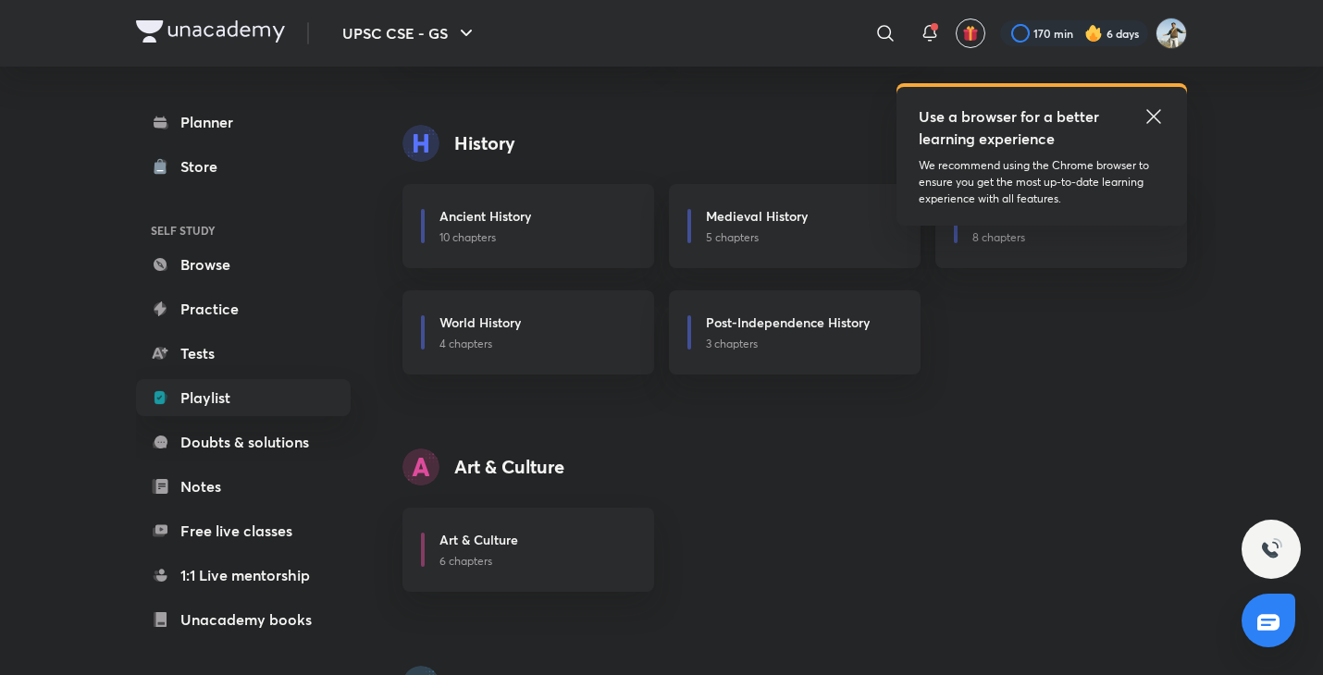
scroll to position [560, 0]
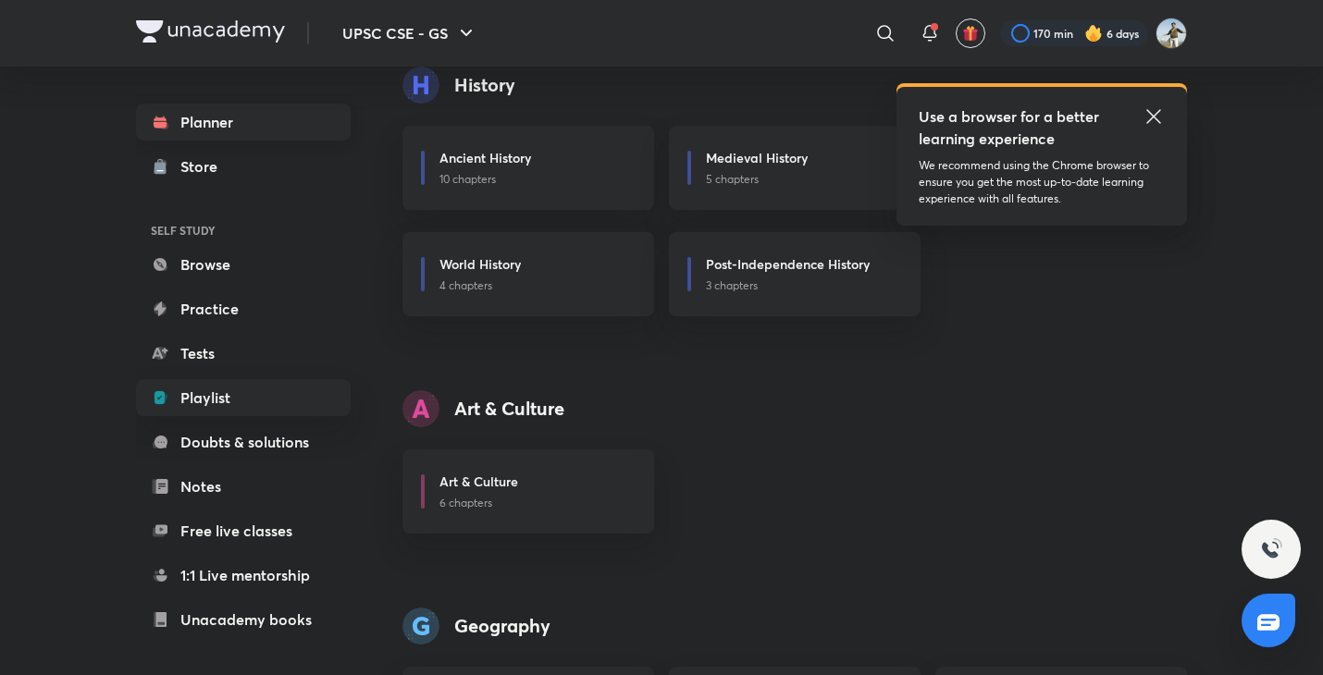
click at [199, 118] on link "Planner" at bounding box center [243, 122] width 215 height 37
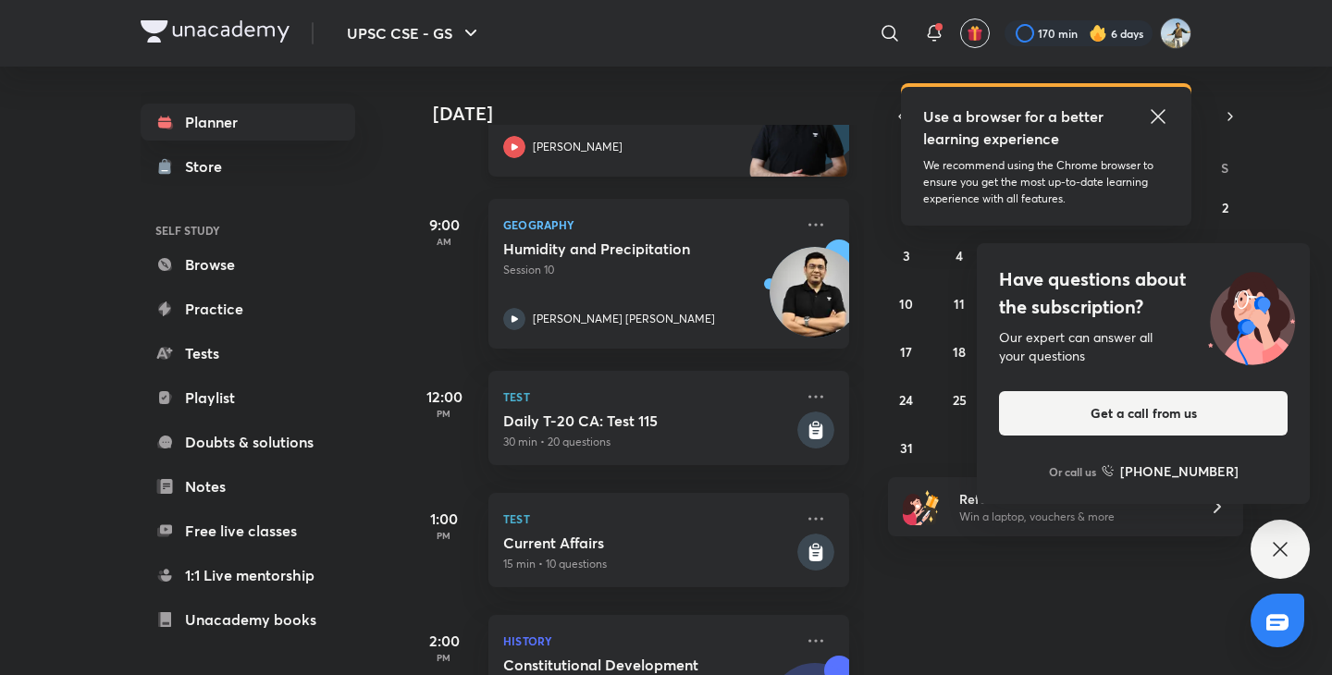
scroll to position [406, 0]
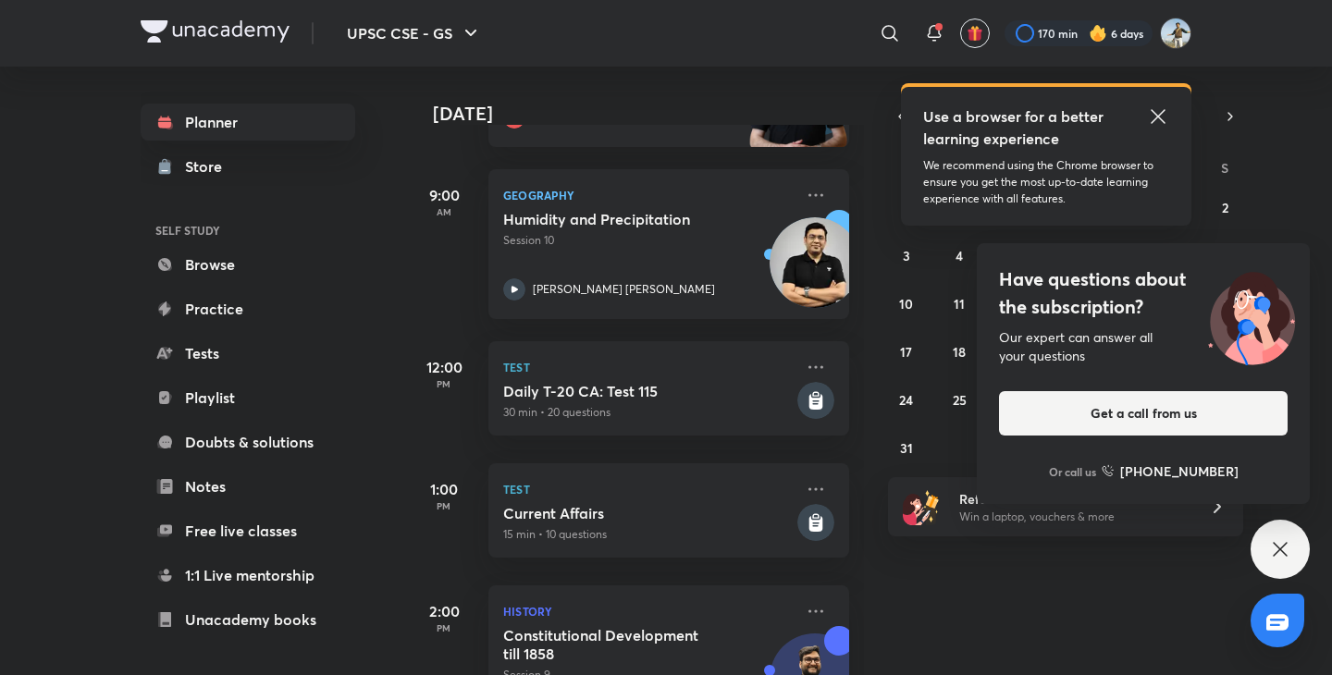
click at [1286, 549] on icon at bounding box center [1280, 549] width 22 height 22
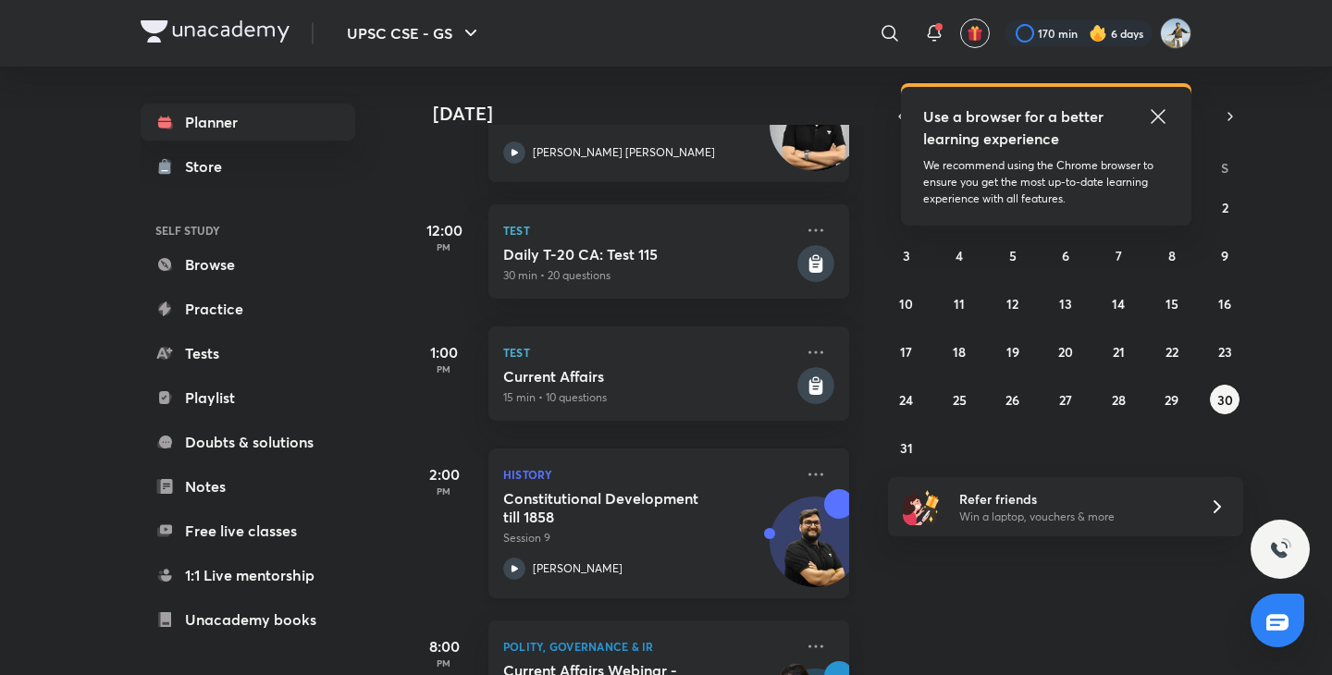
scroll to position [555, 0]
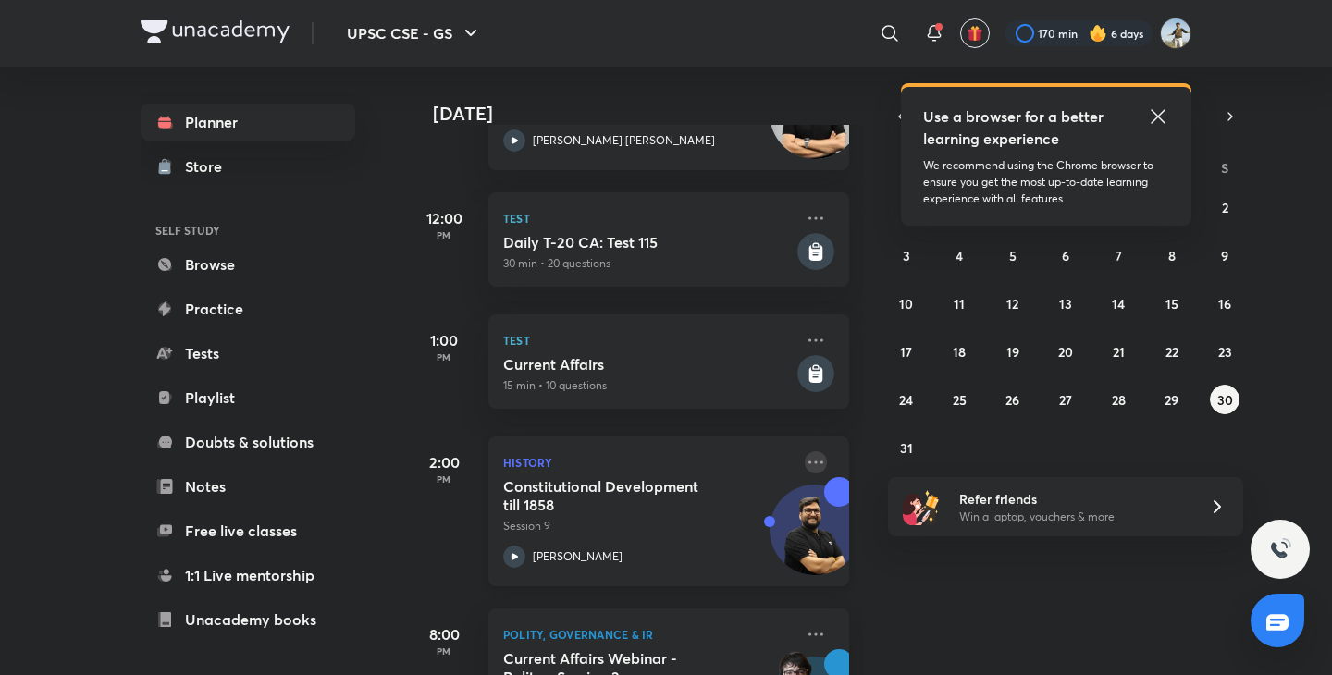
click at [805, 464] on icon at bounding box center [816, 462] width 22 height 22
click at [776, 523] on img at bounding box center [814, 539] width 89 height 89
